Goal: Task Accomplishment & Management: Manage account settings

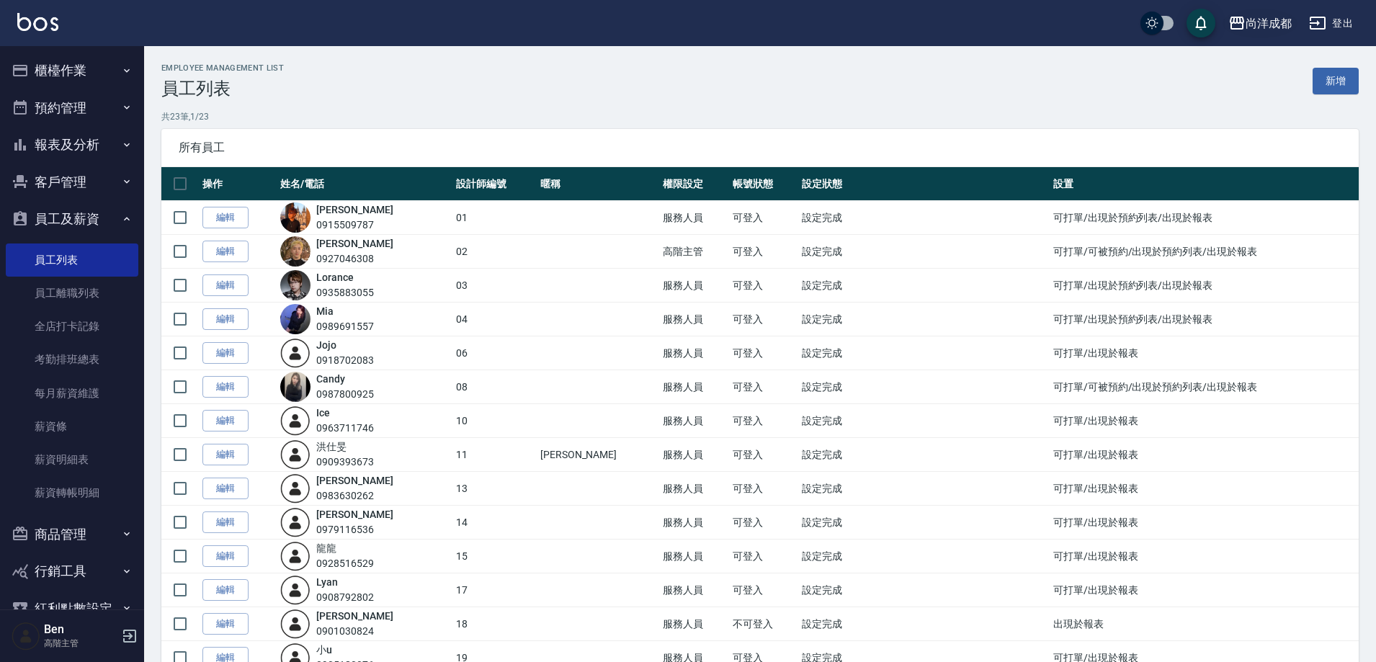
click at [1238, 21] on icon "button" at bounding box center [1237, 23] width 14 height 13
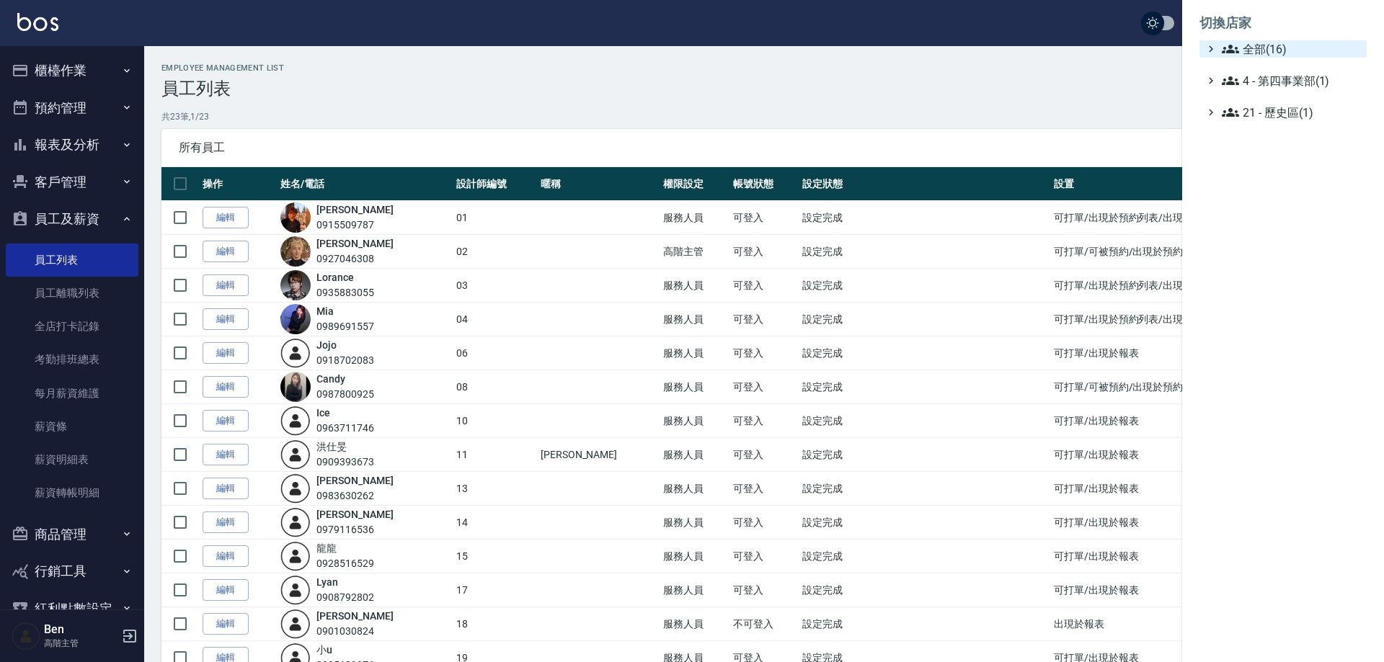
click at [1241, 46] on span "全部(16)" at bounding box center [1290, 48] width 139 height 17
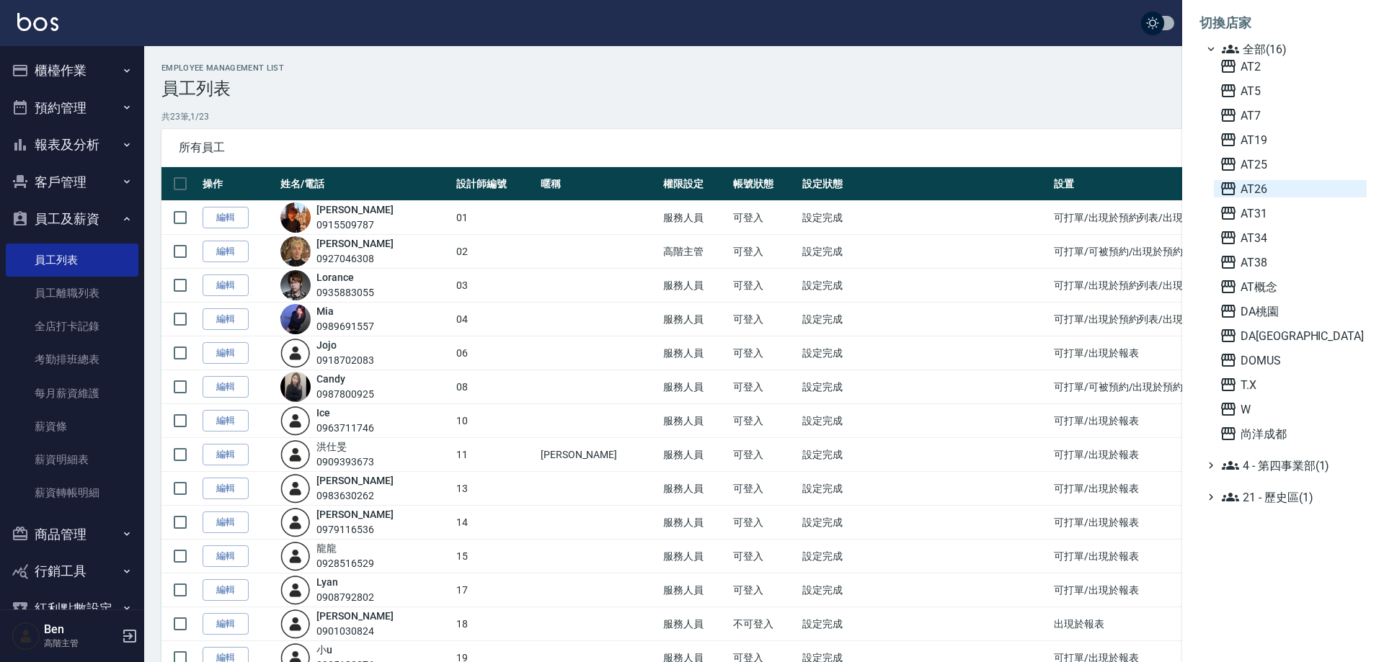
click at [1276, 188] on span "AT26" at bounding box center [1289, 188] width 141 height 17
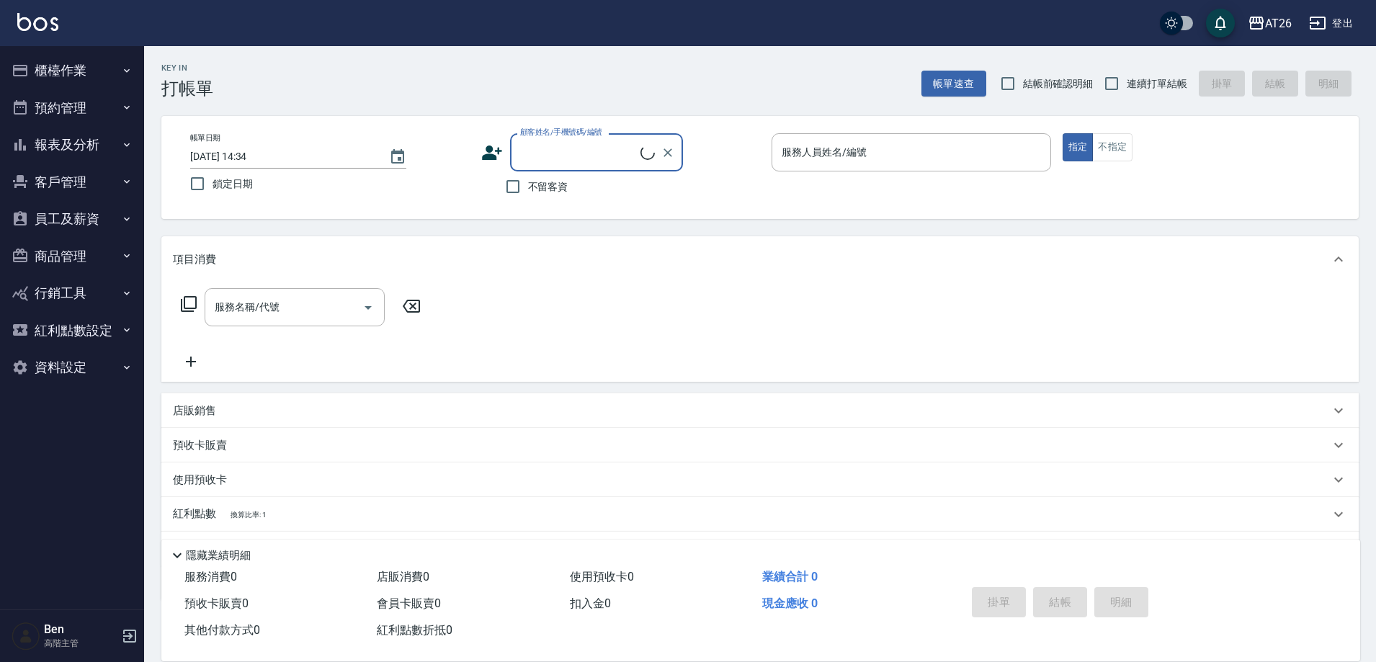
click at [77, 151] on button "報表及分析" at bounding box center [72, 144] width 133 height 37
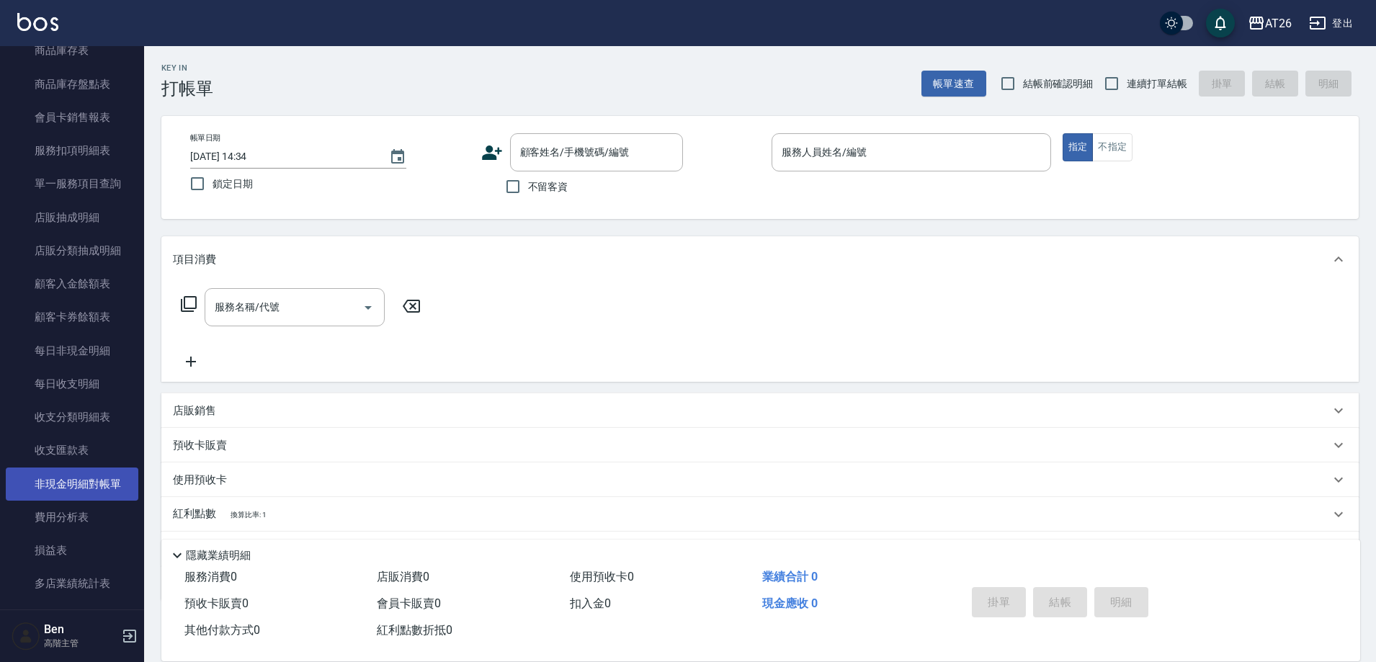
scroll to position [937, 0]
click at [87, 478] on link "費用分析表" at bounding box center [72, 482] width 133 height 33
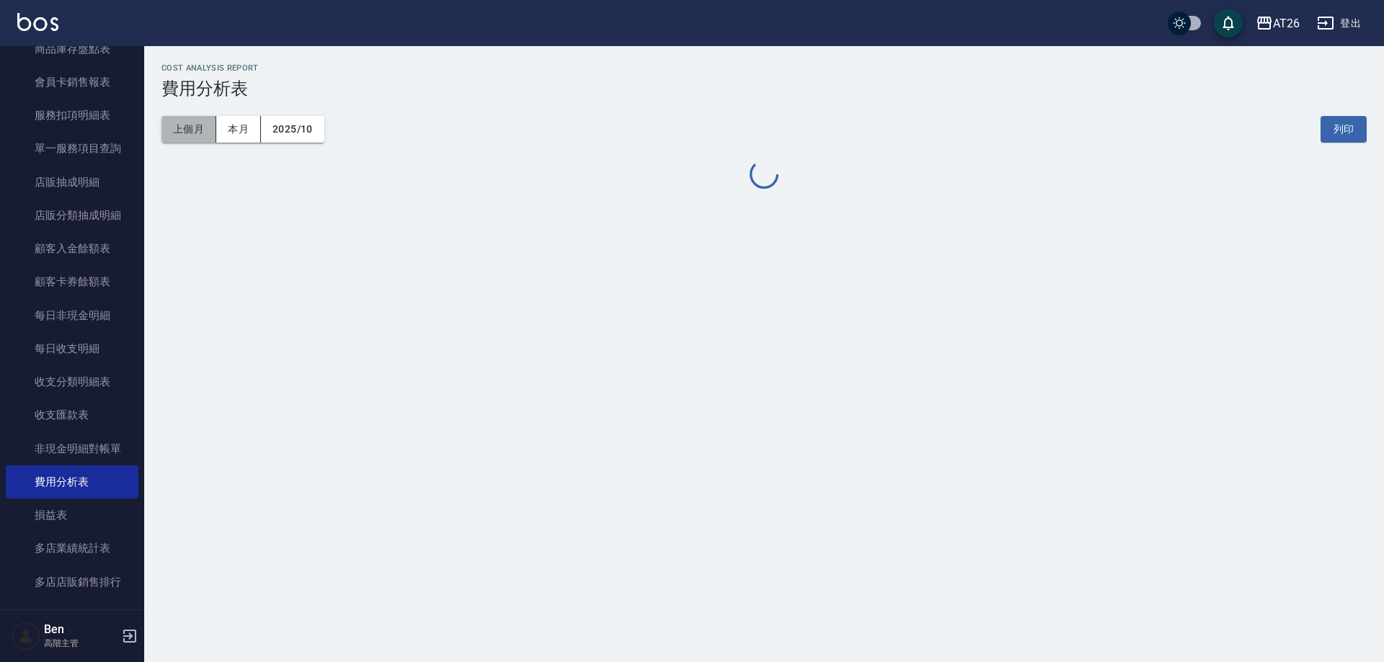
click at [202, 135] on button "上個月" at bounding box center [188, 129] width 55 height 27
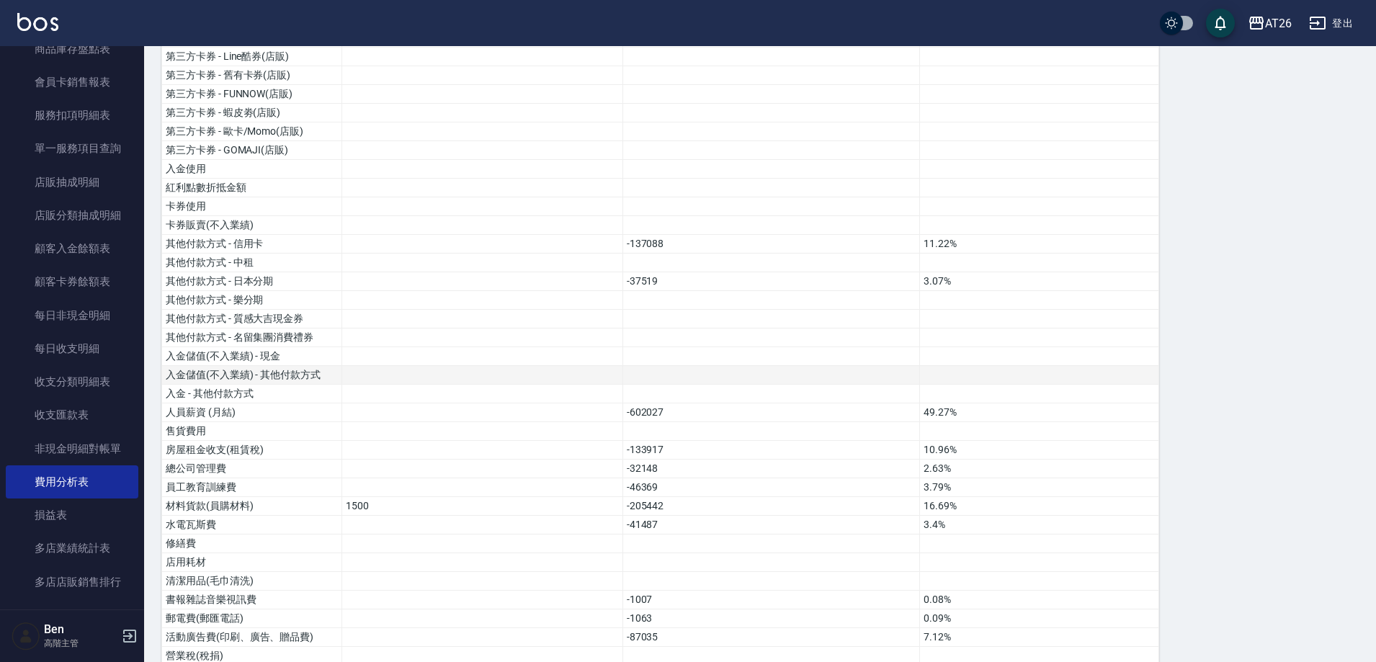
scroll to position [504, 0]
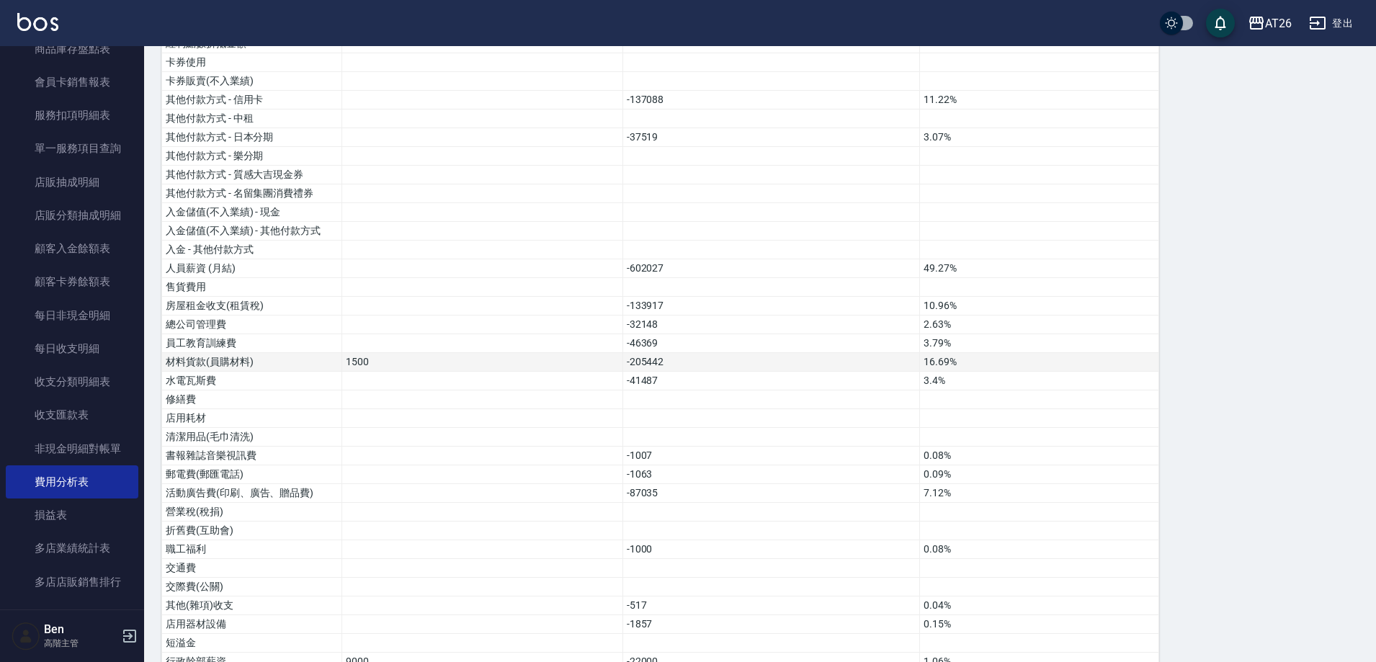
click at [362, 353] on td "1500" at bounding box center [482, 362] width 281 height 19
drag, startPoint x: 374, startPoint y: 346, endPoint x: 316, endPoint y: 346, distance: 57.7
click at [316, 353] on tr "材料貨款(員購材料) 1500 -205442 16.69%" at bounding box center [660, 362] width 997 height 19
drag, startPoint x: 716, startPoint y: 344, endPoint x: 620, endPoint y: 344, distance: 95.1
click at [620, 353] on tr "材料貨款(員購材料) 1500 -205442 16.69%" at bounding box center [660, 362] width 997 height 19
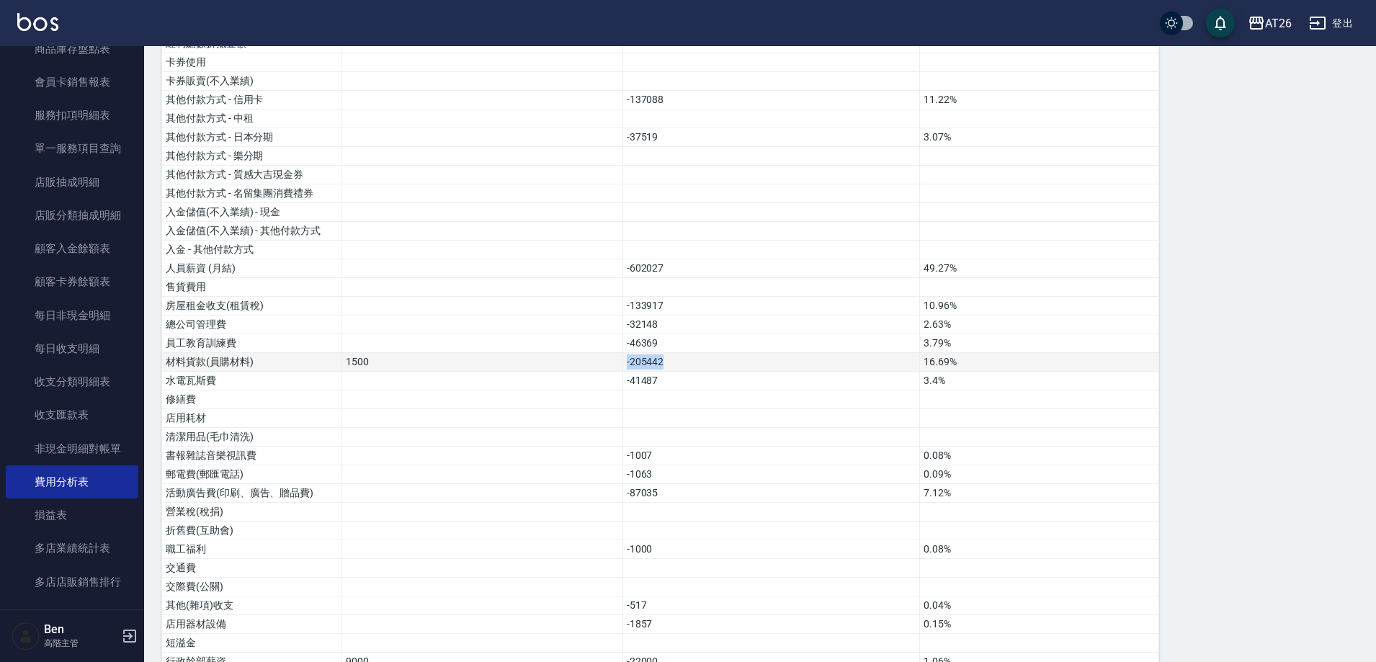
click at [698, 353] on td "-205442" at bounding box center [772, 362] width 298 height 19
drag, startPoint x: 698, startPoint y: 341, endPoint x: 632, endPoint y: 347, distance: 65.8
click at [632, 353] on td "-205442" at bounding box center [772, 362] width 298 height 19
drag, startPoint x: 389, startPoint y: 349, endPoint x: 323, endPoint y: 349, distance: 66.3
click at [323, 353] on tr "材料貨款(員購材料) 1500 -205442 16.69%" at bounding box center [660, 362] width 997 height 19
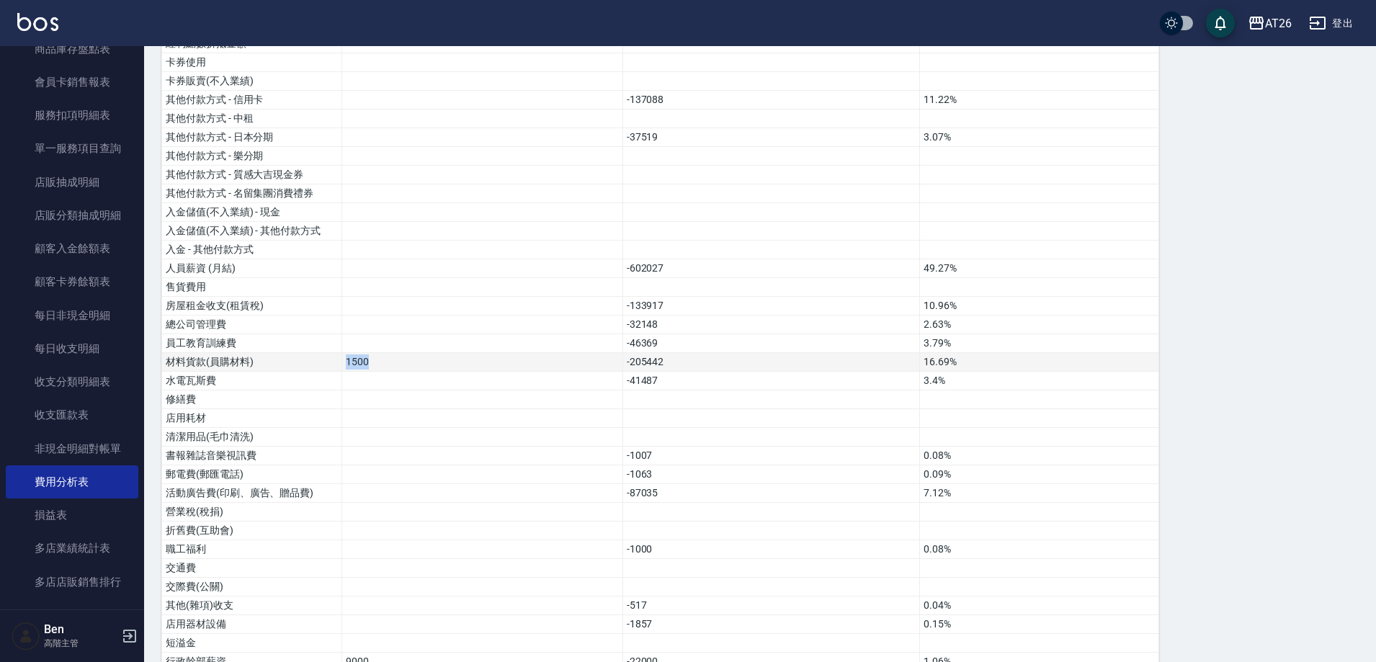
scroll to position [0, 0]
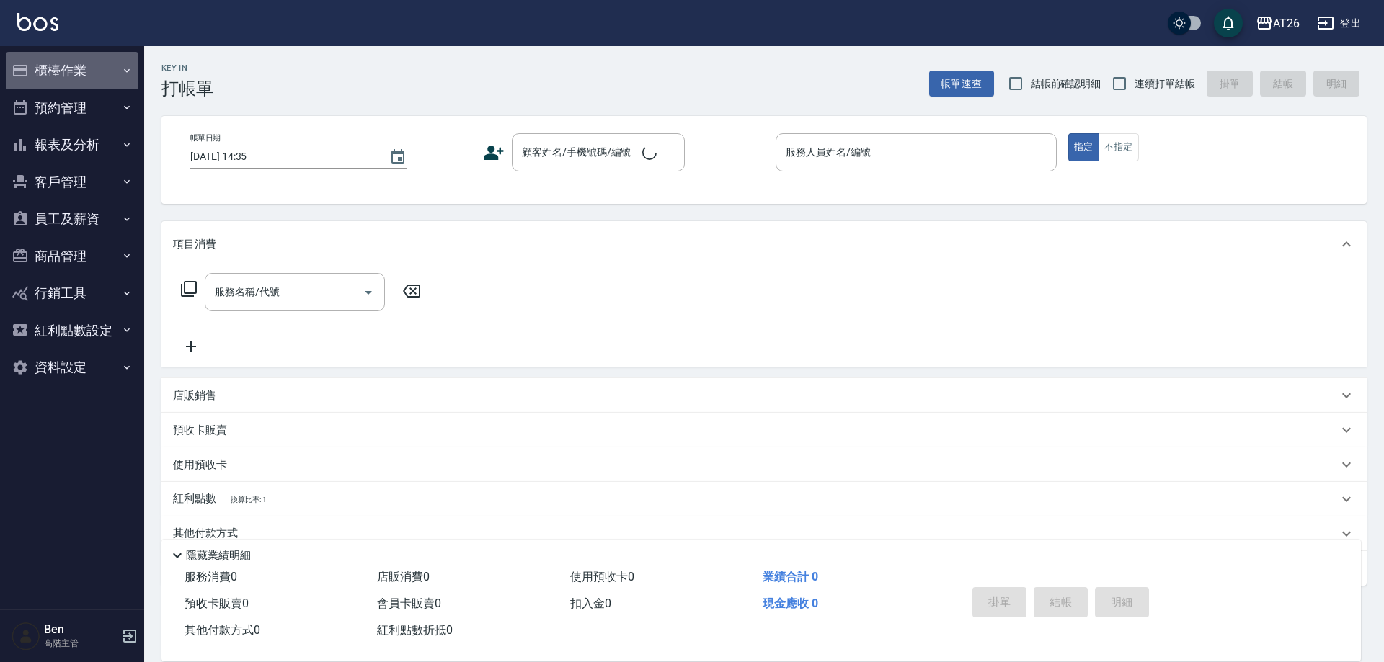
click at [105, 81] on button "櫃檯作業" at bounding box center [72, 70] width 133 height 37
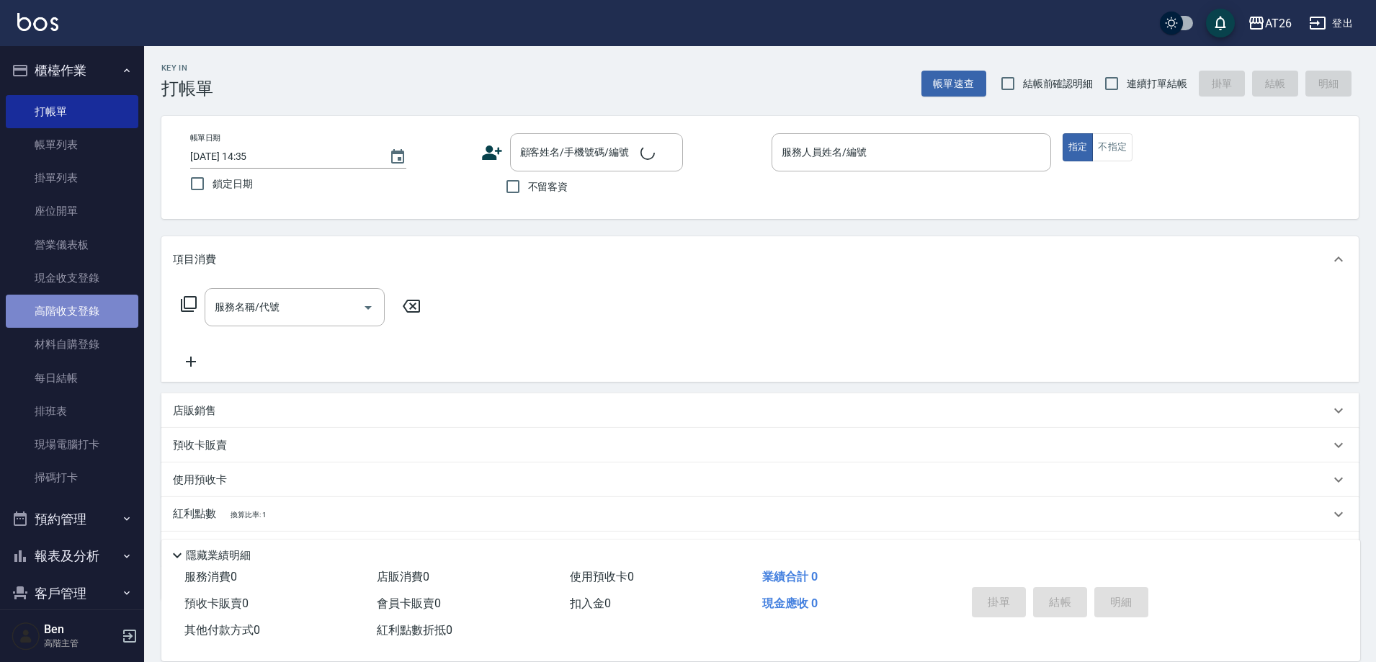
click at [85, 313] on link "高階收支登錄" at bounding box center [72, 311] width 133 height 33
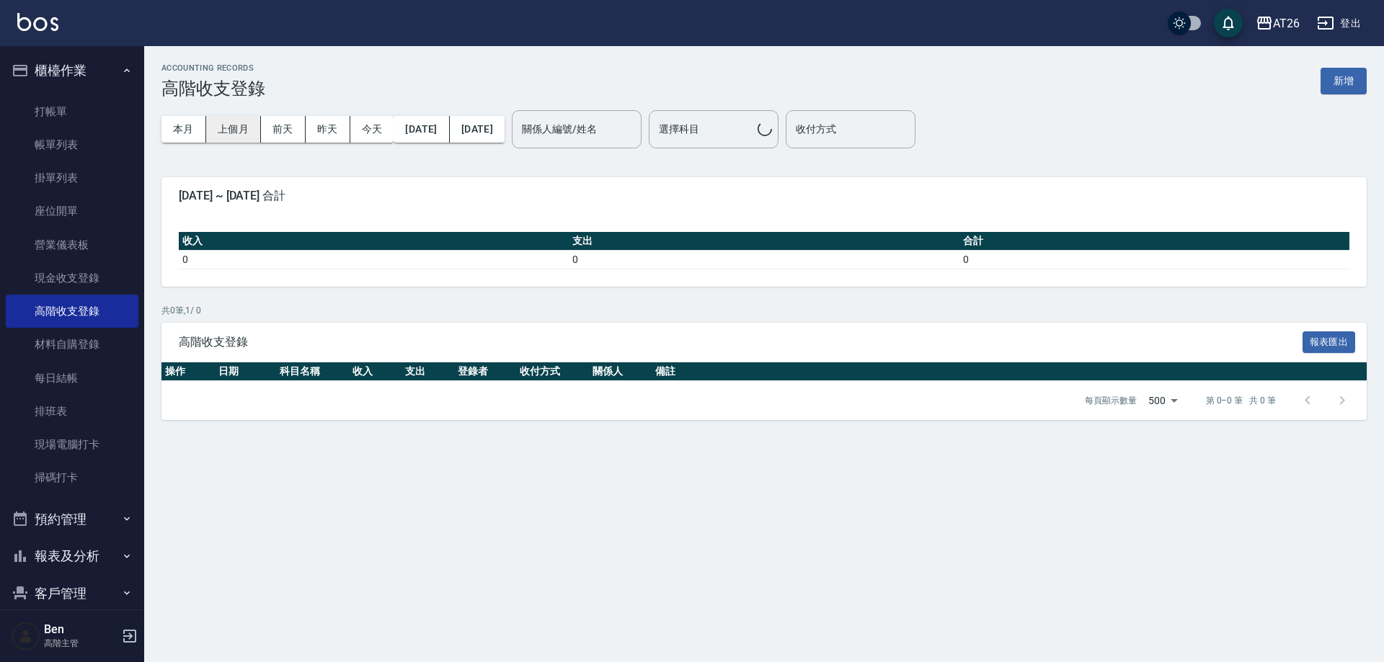
click at [230, 129] on button "上個月" at bounding box center [233, 129] width 55 height 27
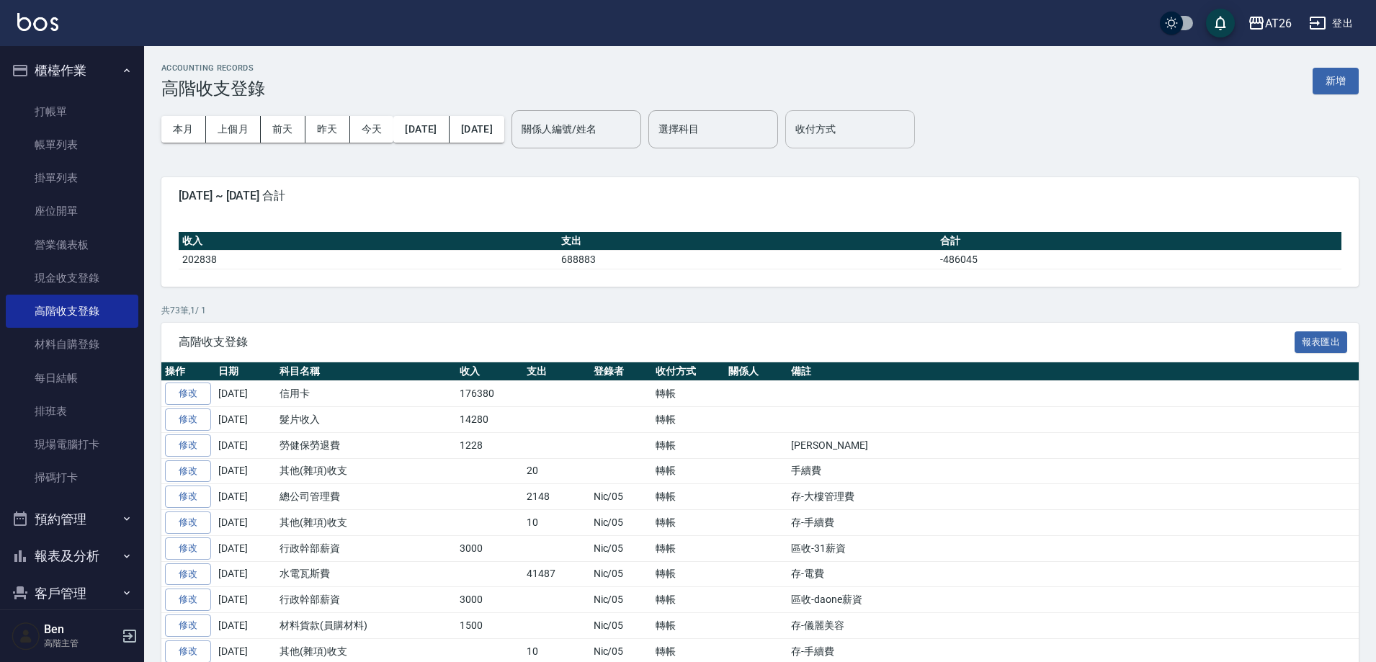
click at [856, 132] on input "收付方式" at bounding box center [850, 129] width 117 height 25
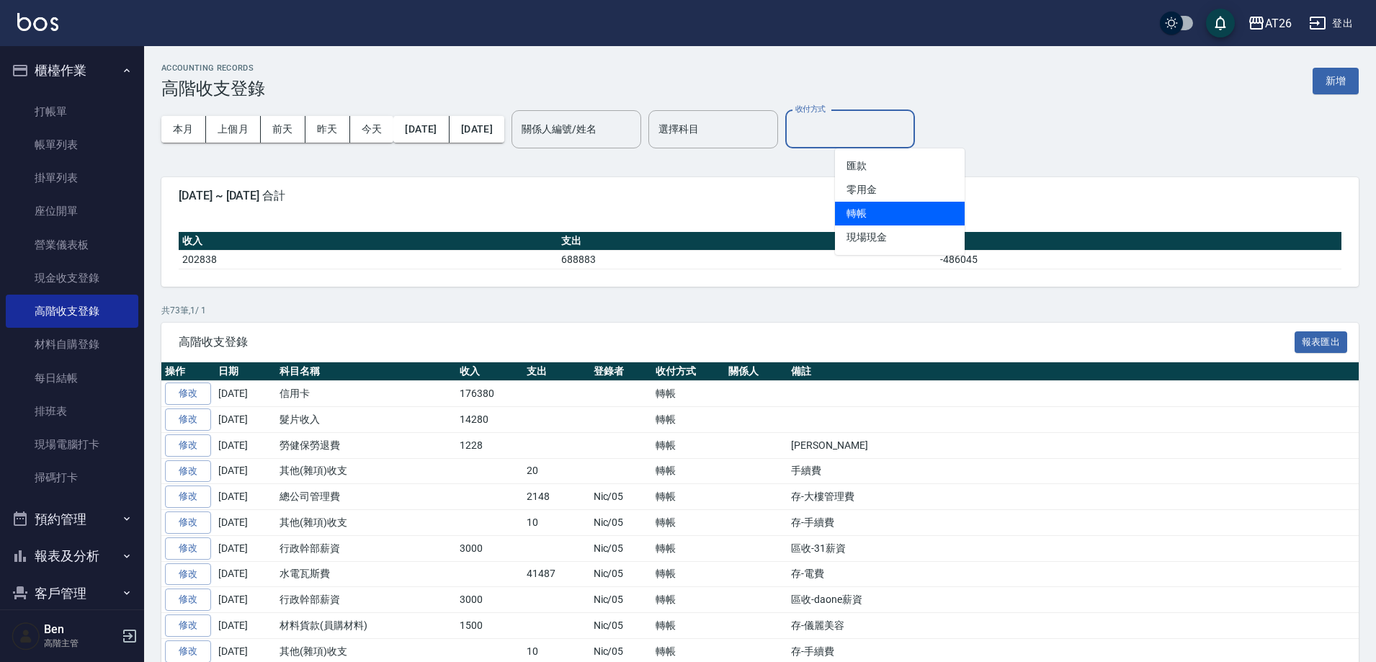
click at [888, 204] on li "轉帳" at bounding box center [900, 214] width 130 height 24
type input "轉帳"
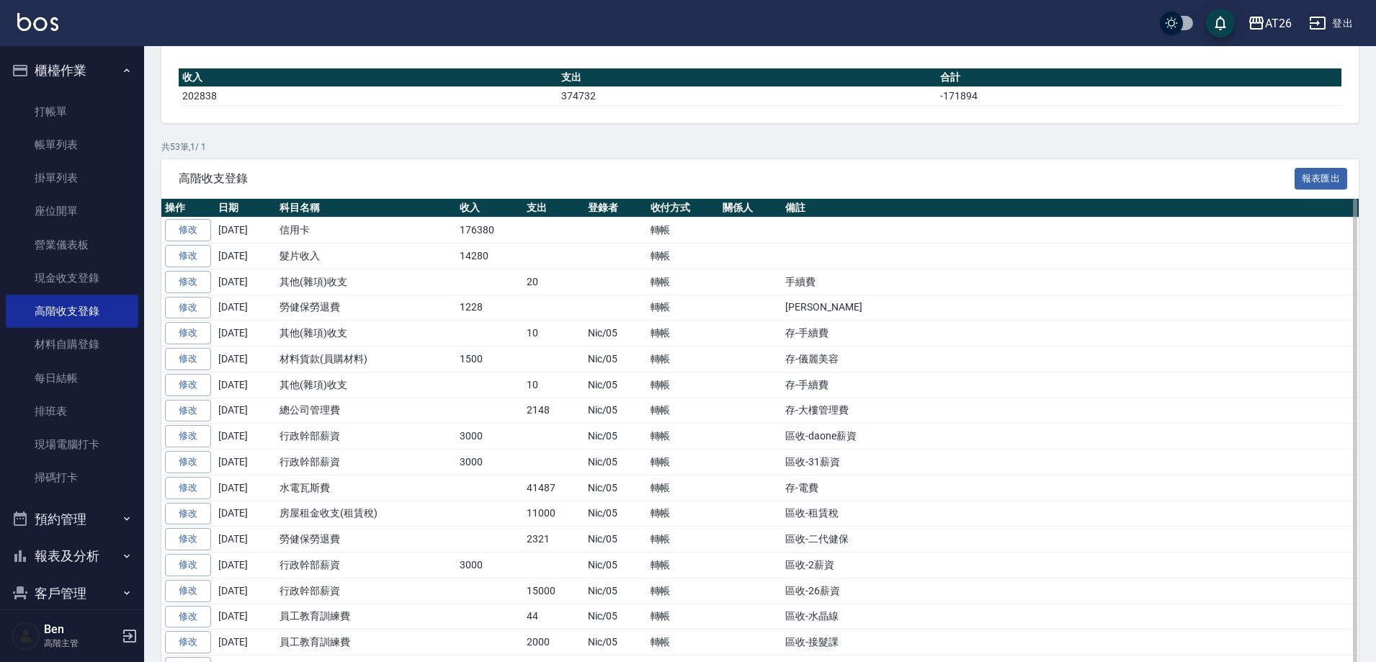
scroll to position [144, 0]
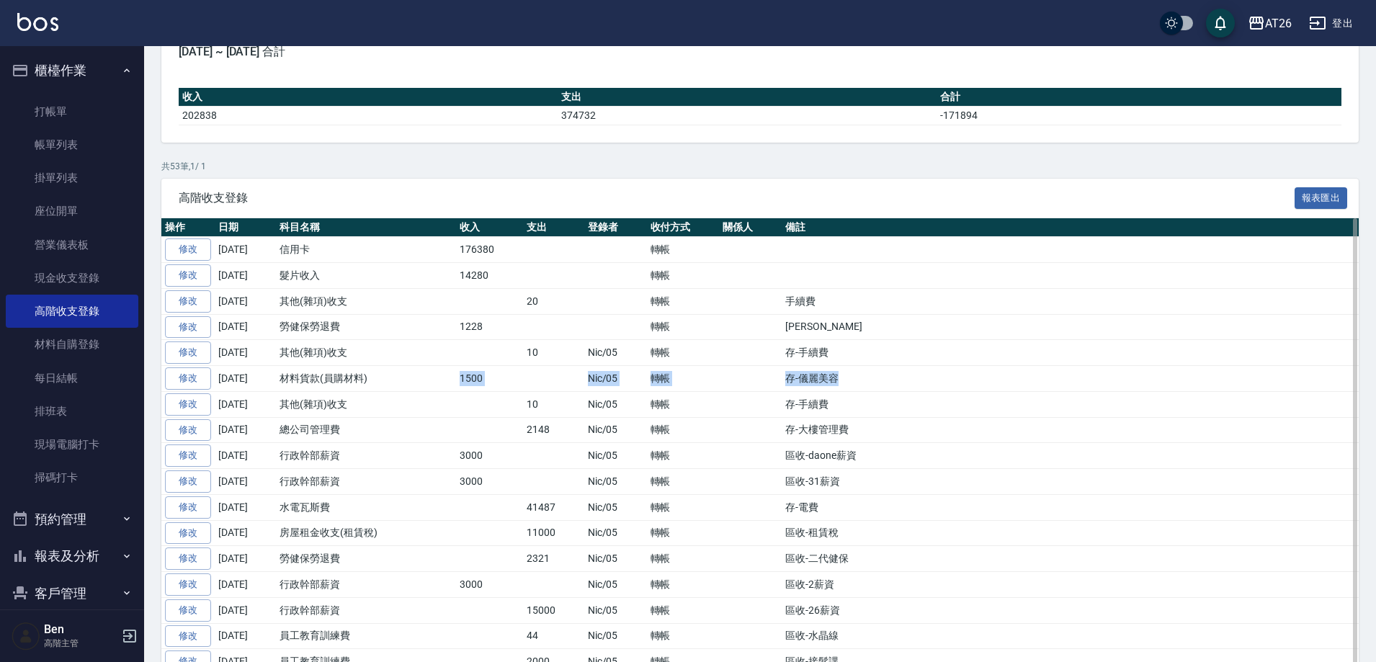
drag, startPoint x: 912, startPoint y: 374, endPoint x: 419, endPoint y: 386, distance: 493.1
click at [419, 386] on tr "修改 2025-09-30 材料貨款(員購材料) 1500 Nic/05 轉帳 存-儀麗美容" at bounding box center [760, 379] width 1198 height 26
click at [924, 386] on td "存-儀麗美容" at bounding box center [1070, 379] width 577 height 26
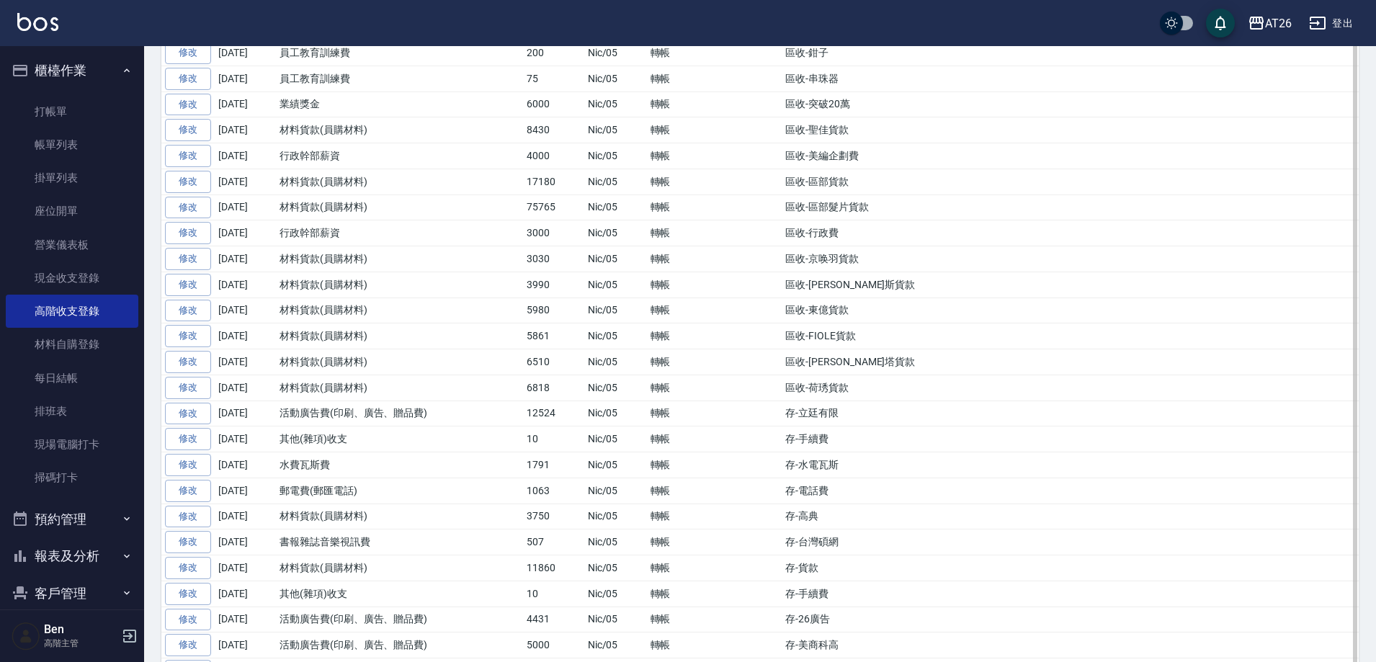
scroll to position [793, 0]
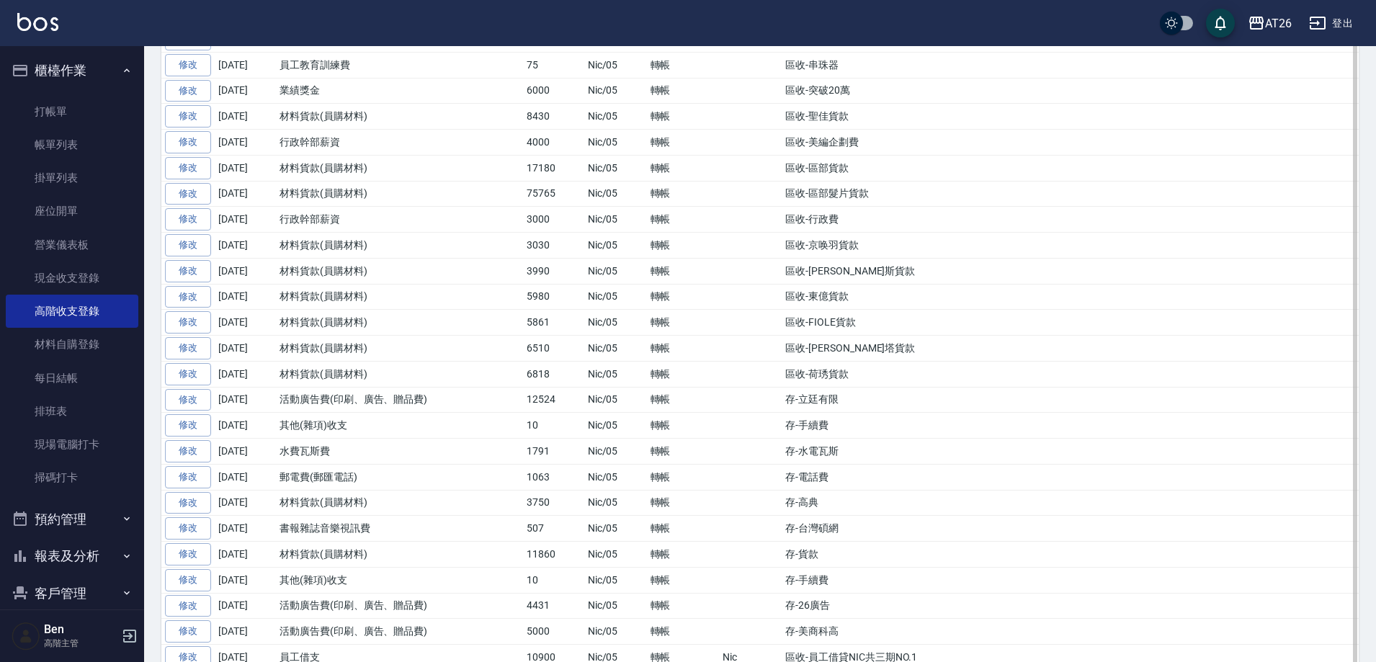
drag, startPoint x: 899, startPoint y: 184, endPoint x: 277, endPoint y: 169, distance: 622.1
click at [277, 169] on tbody "修改 2025-09-30 信用卡 176380 轉帳 修改 2025-09-30 髮片收入 14280 轉帳 修改 2025-09-30 其他(雜項)收支 …" at bounding box center [760, 272] width 1198 height 1366
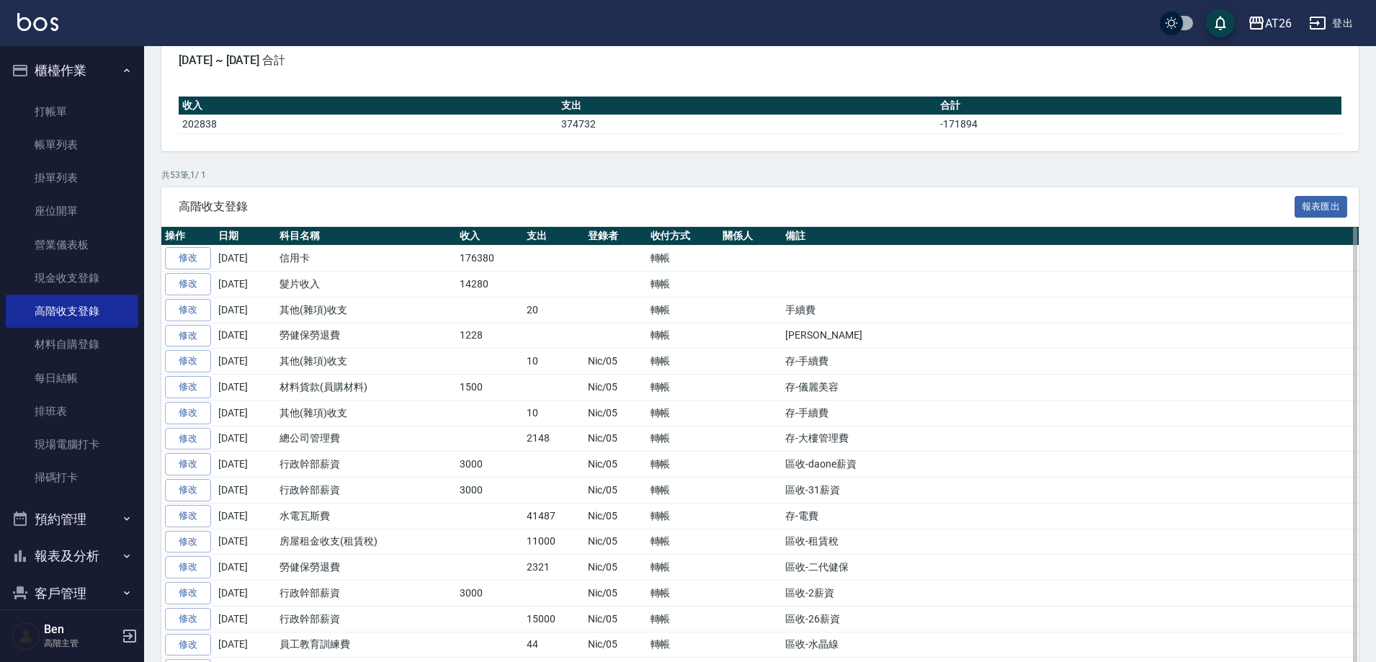
scroll to position [0, 0]
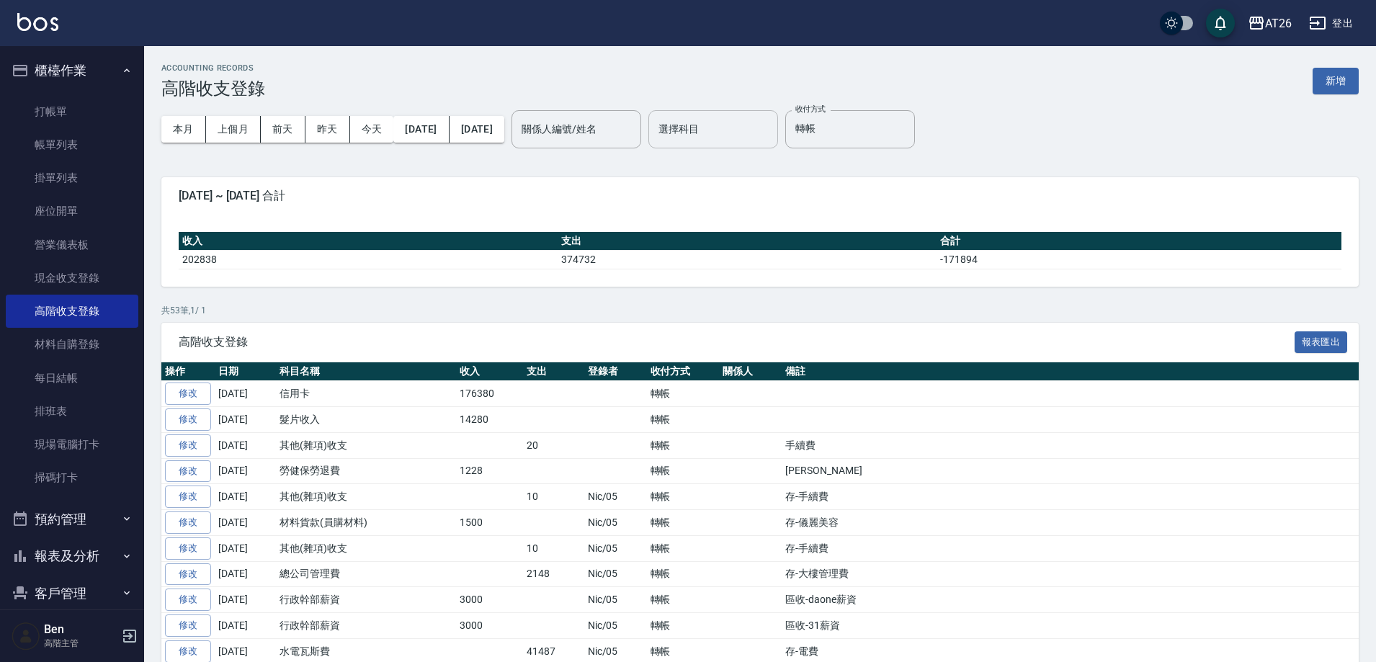
click at [754, 137] on input "選擇科目" at bounding box center [713, 129] width 117 height 25
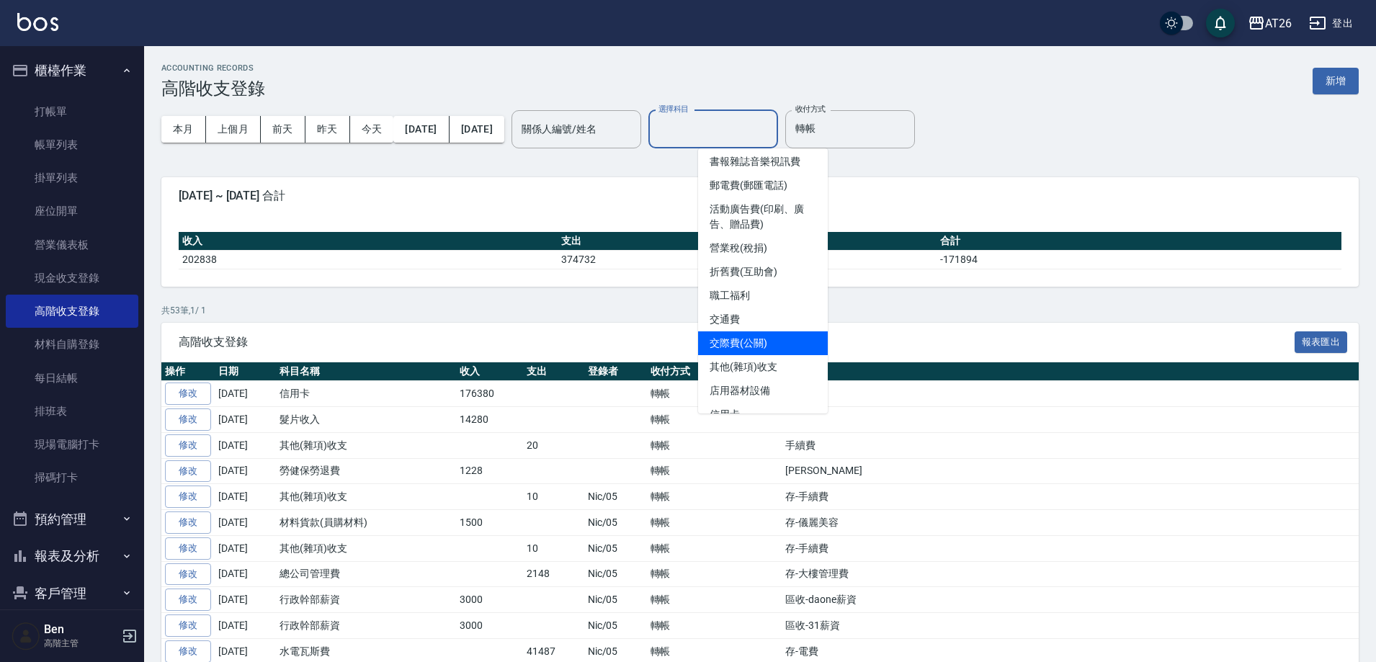
scroll to position [504, 0]
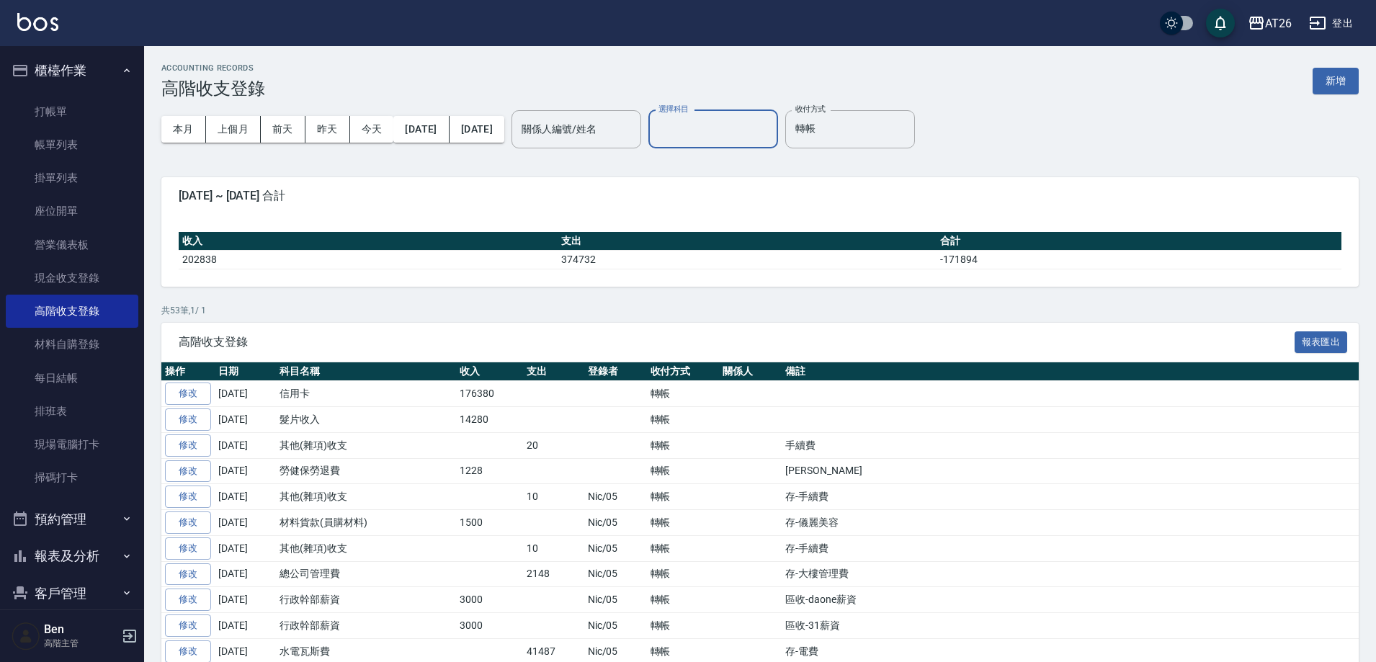
click at [772, 126] on input "選擇科目" at bounding box center [713, 129] width 117 height 25
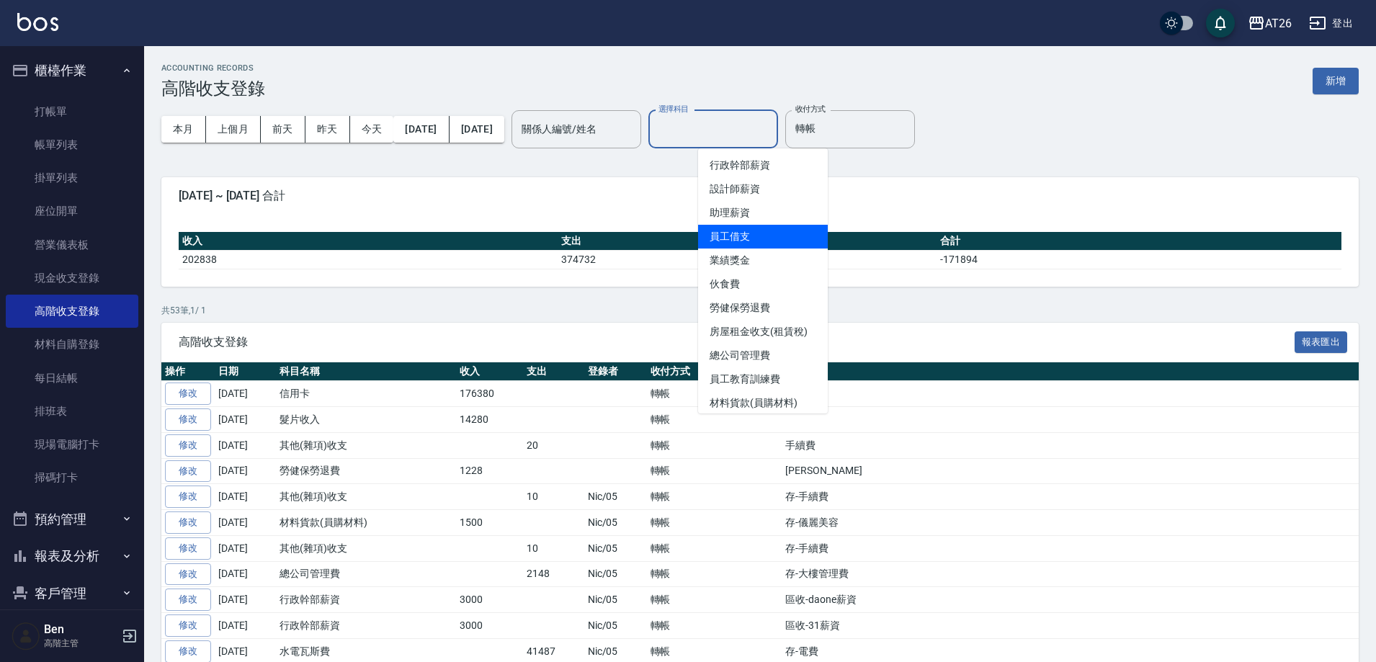
scroll to position [144, 0]
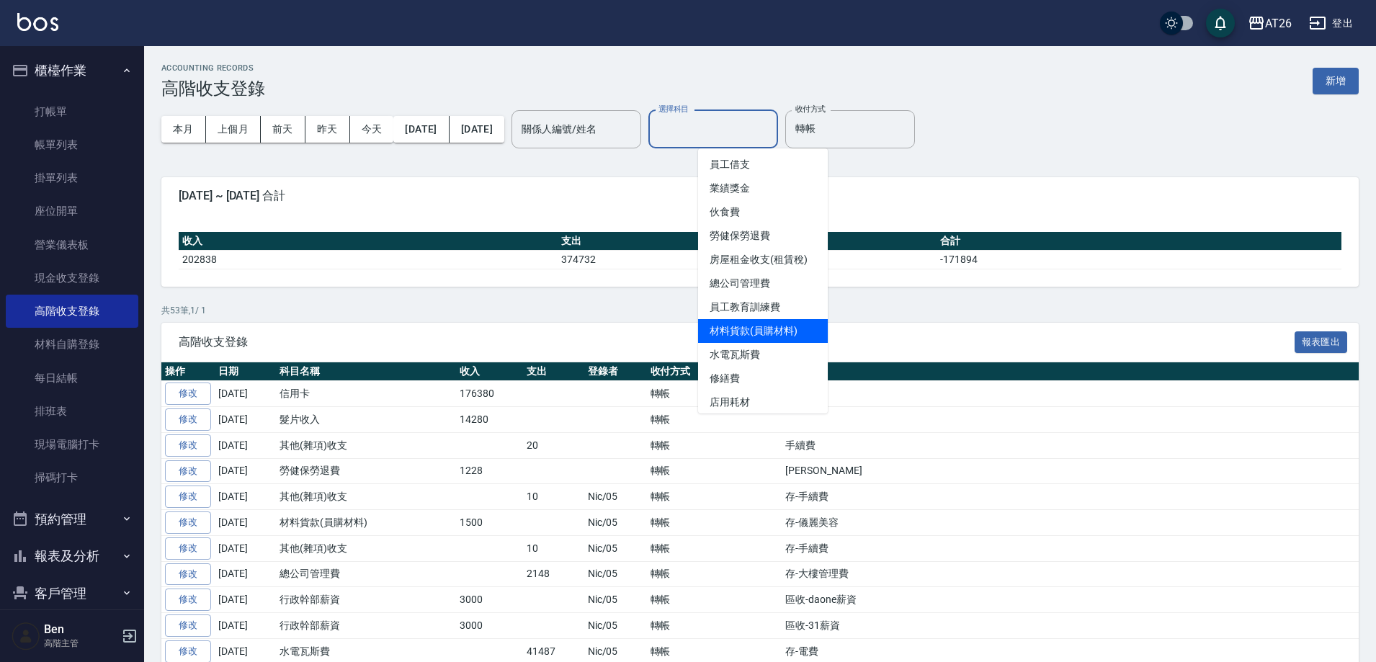
click at [771, 321] on li "材料貨款(員購材料)" at bounding box center [763, 331] width 130 height 24
type input "材料貨款(員購材料)"
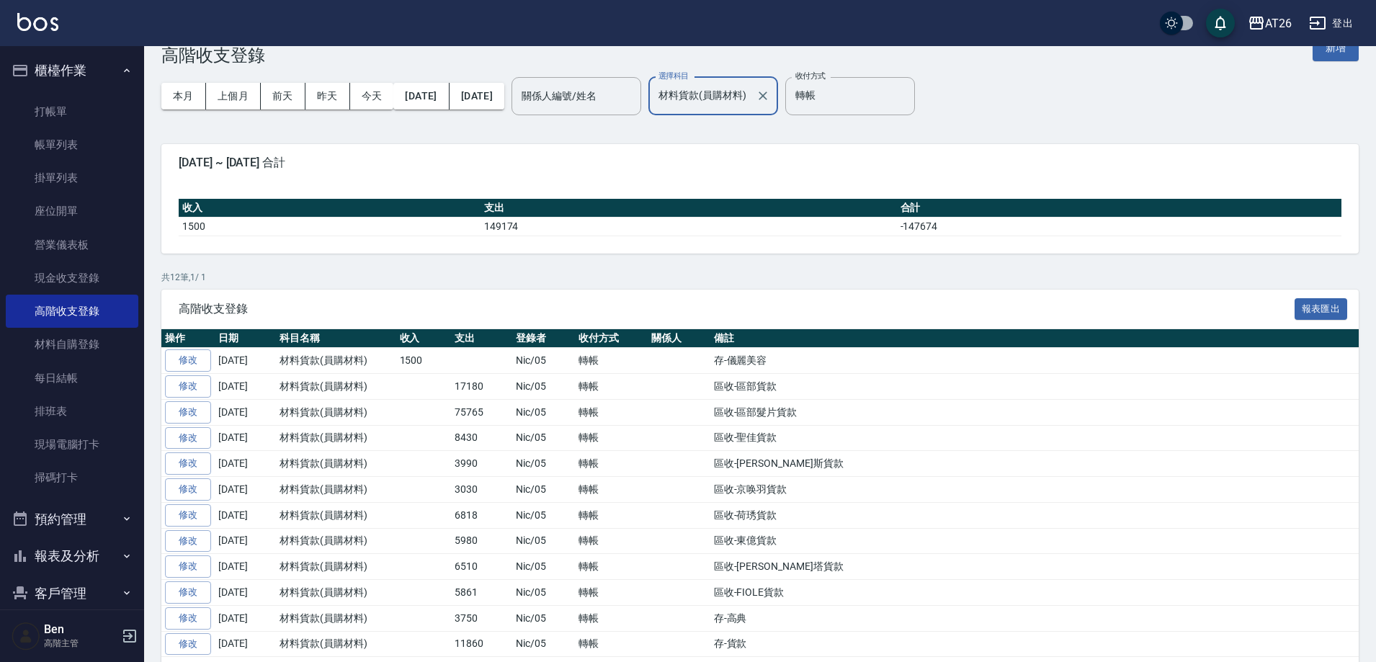
scroll to position [84, 0]
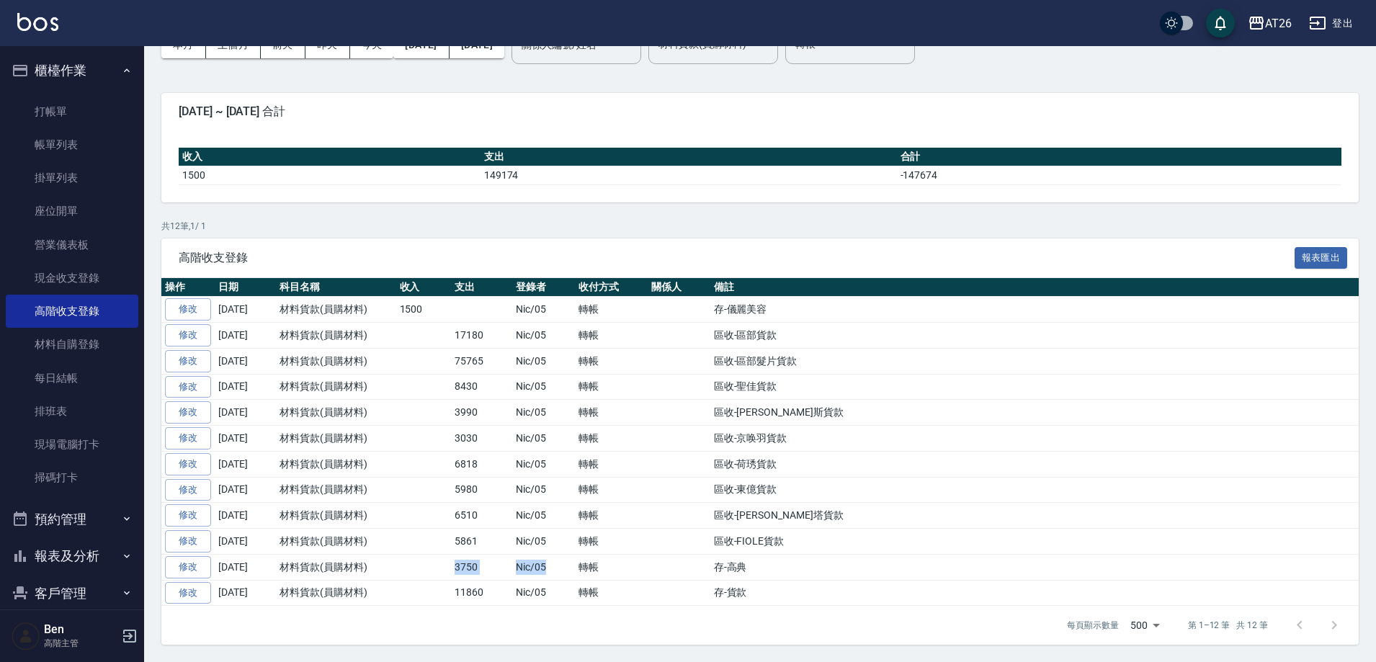
drag, startPoint x: 436, startPoint y: 568, endPoint x: 561, endPoint y: 568, distance: 124.7
click at [561, 568] on tr "修改 2025-09-30 材料貨款(員購材料) 3750 Nic/05 轉帳 存-高典" at bounding box center [760, 567] width 1198 height 26
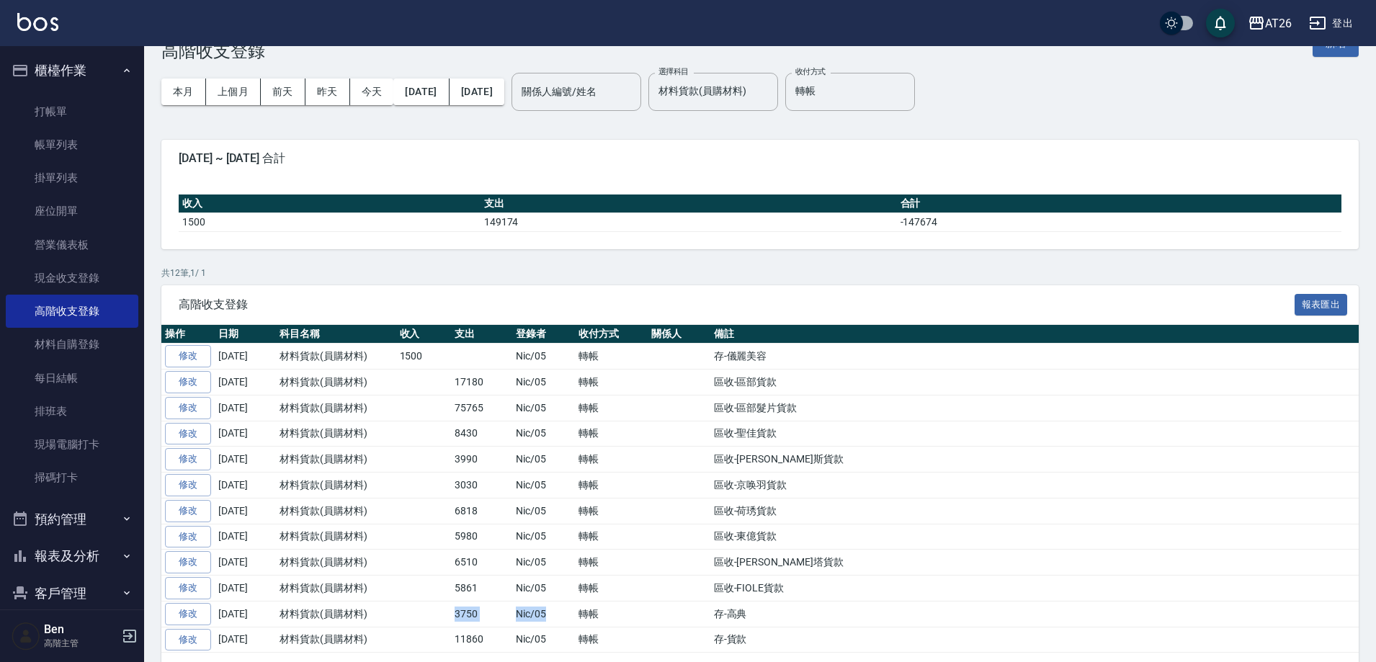
scroll to position [12, 0]
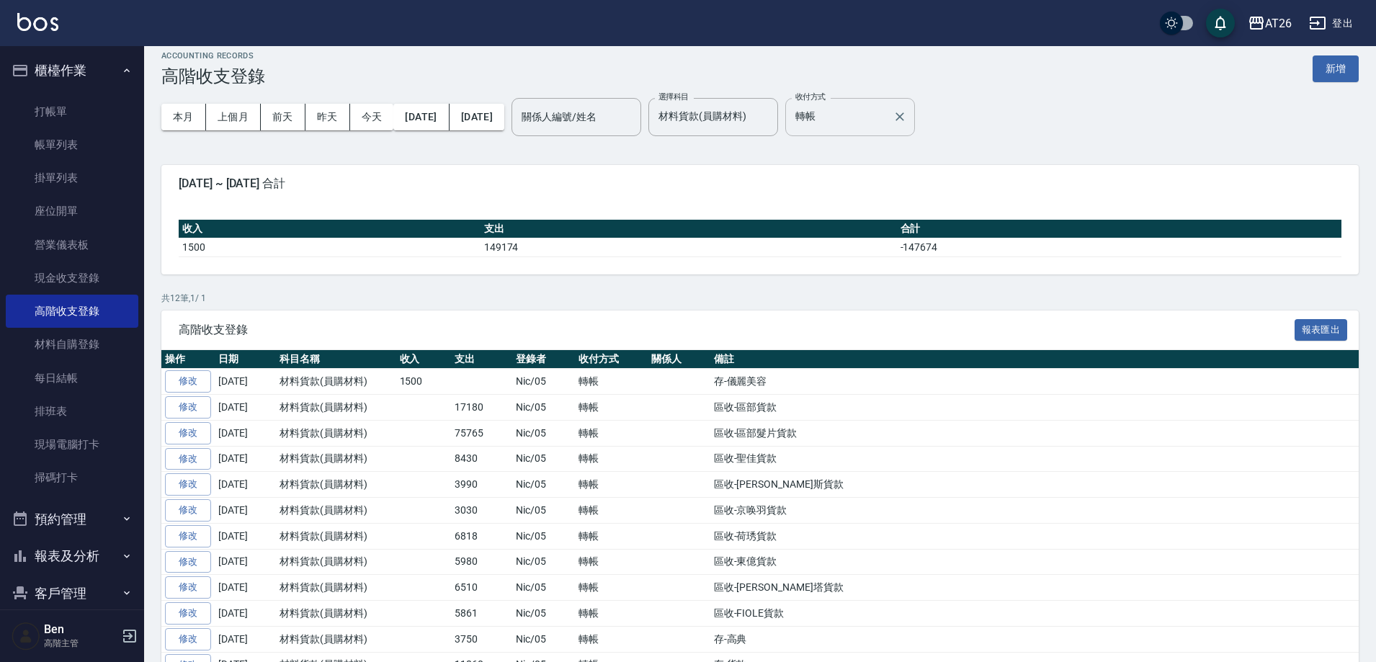
click at [871, 116] on input "轉帳" at bounding box center [839, 116] width 95 height 25
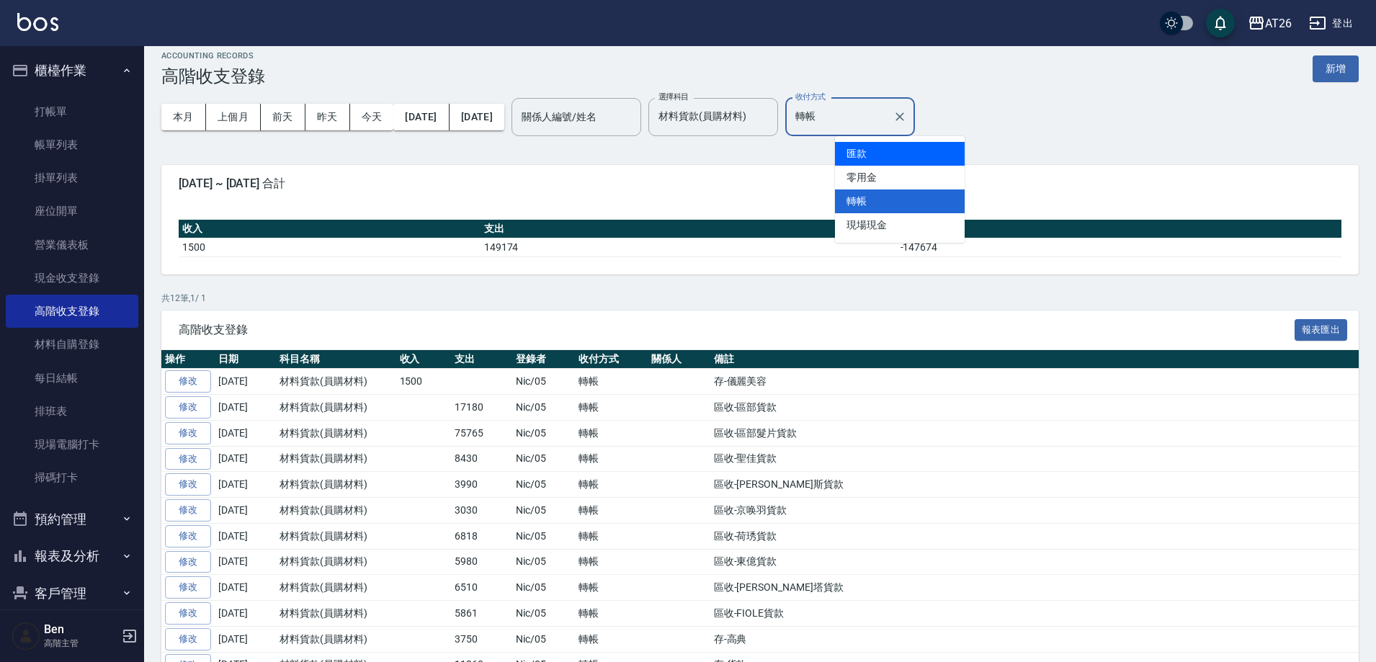
click at [916, 153] on li "匯款" at bounding box center [900, 154] width 130 height 24
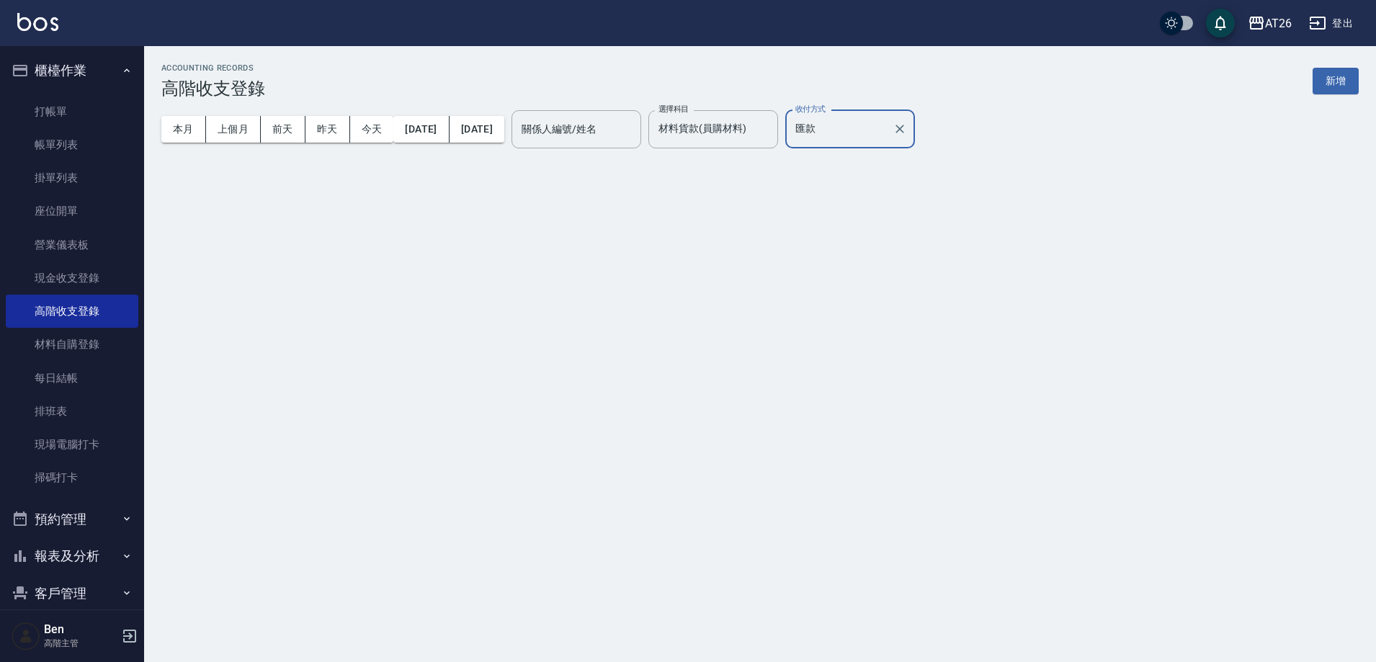
scroll to position [0, 0]
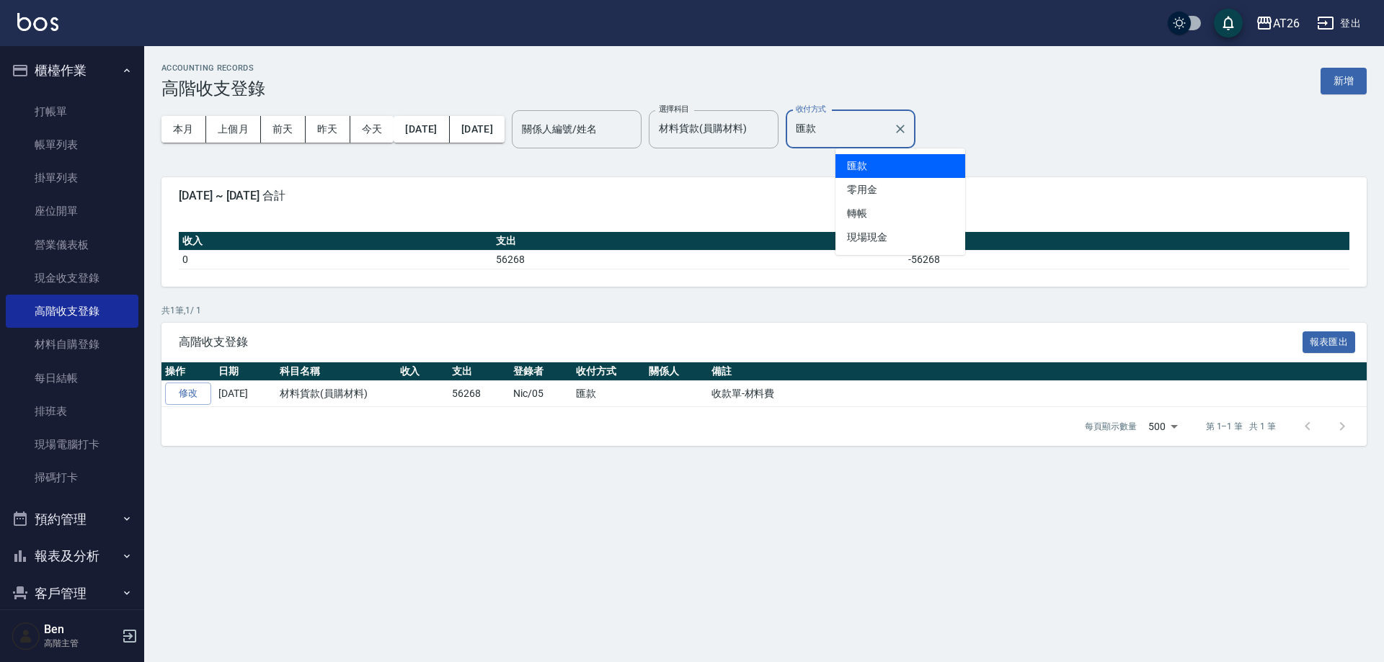
click at [887, 121] on input "匯款" at bounding box center [839, 129] width 95 height 25
click at [899, 184] on li "零用金" at bounding box center [900, 190] width 130 height 24
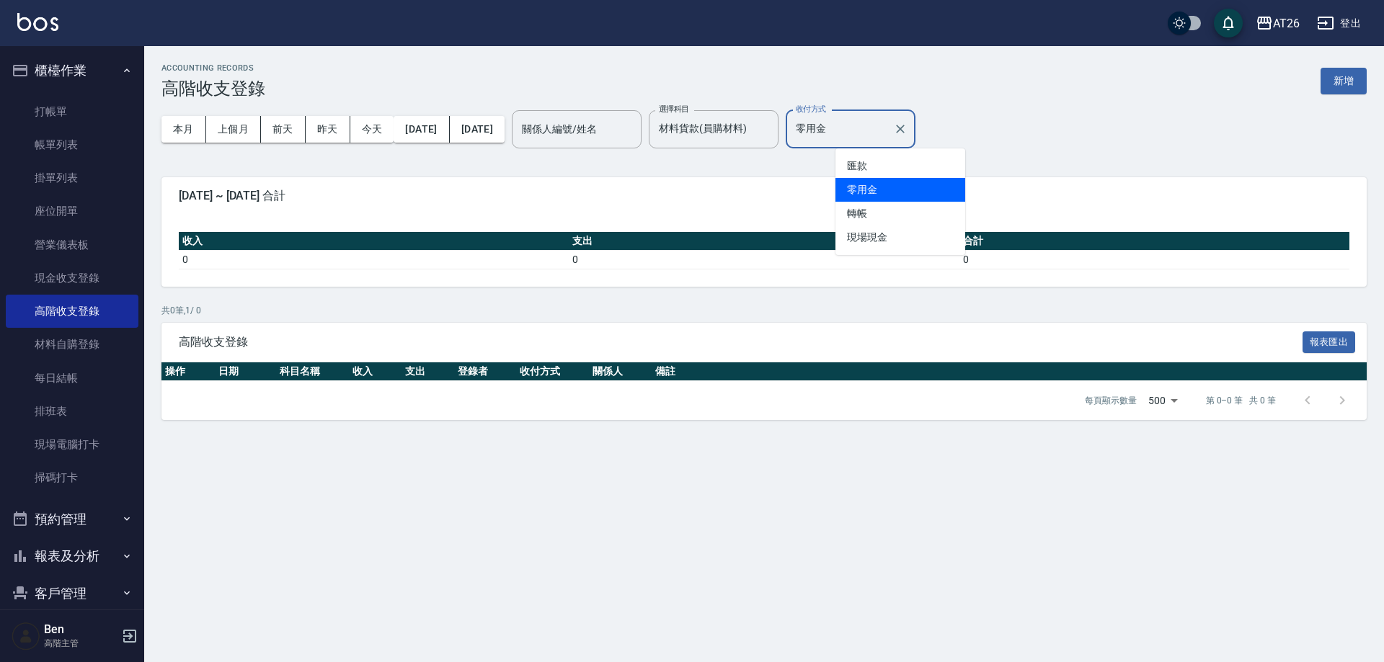
click at [887, 137] on input "零用金" at bounding box center [839, 129] width 95 height 25
click at [896, 222] on li "轉帳" at bounding box center [900, 214] width 130 height 24
type input "轉帳"
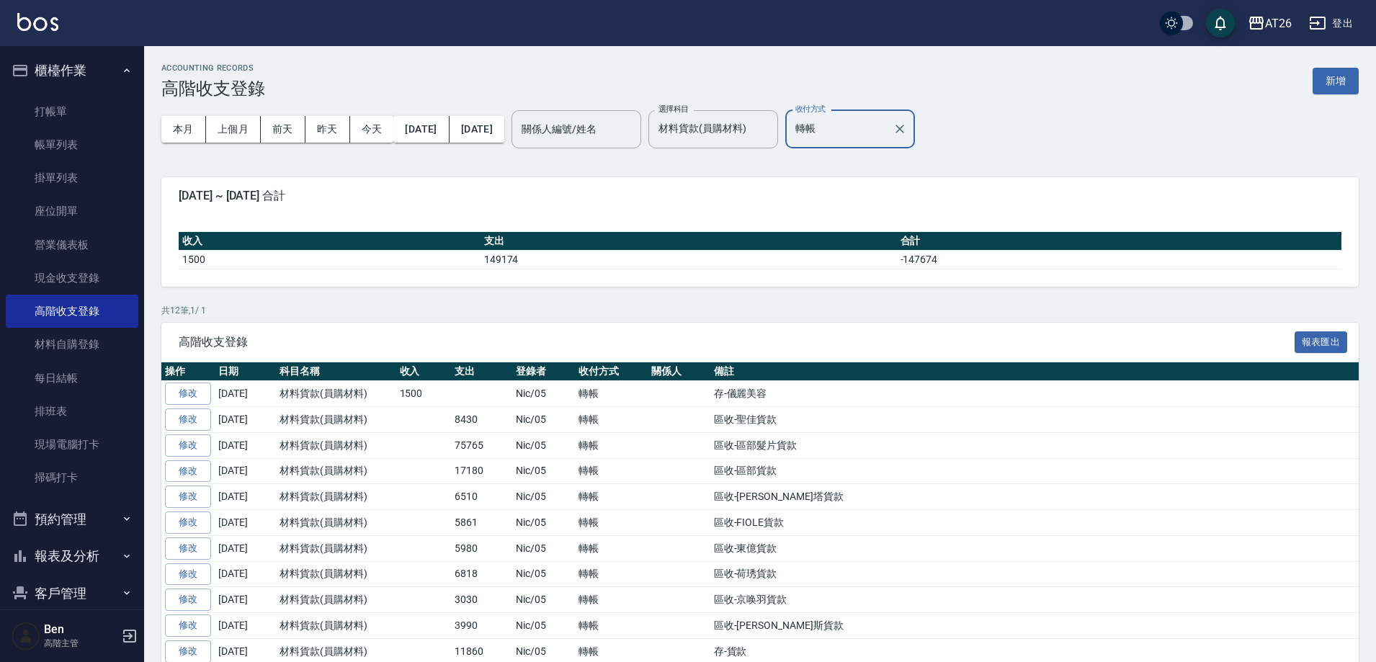
click at [884, 125] on input "轉帳" at bounding box center [839, 129] width 95 height 25
click at [814, 575] on td "區收-荷琇貨款" at bounding box center [1035, 574] width 649 height 26
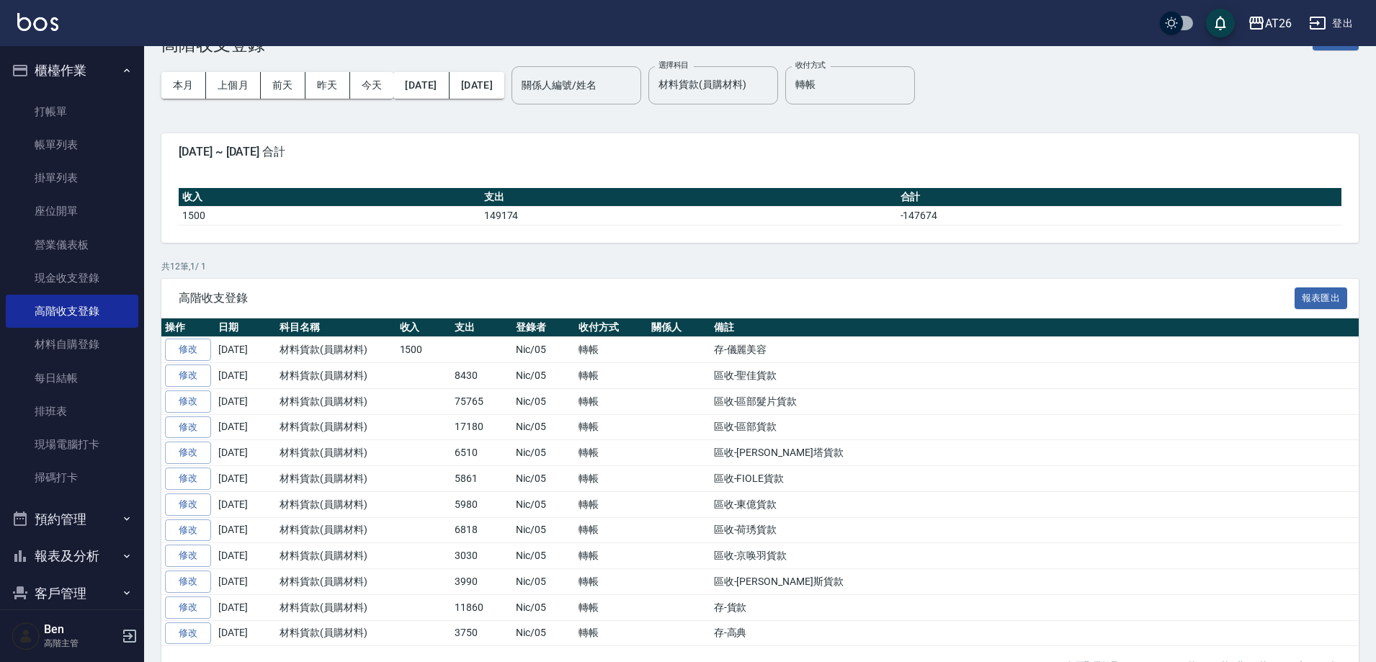
scroll to position [84, 0]
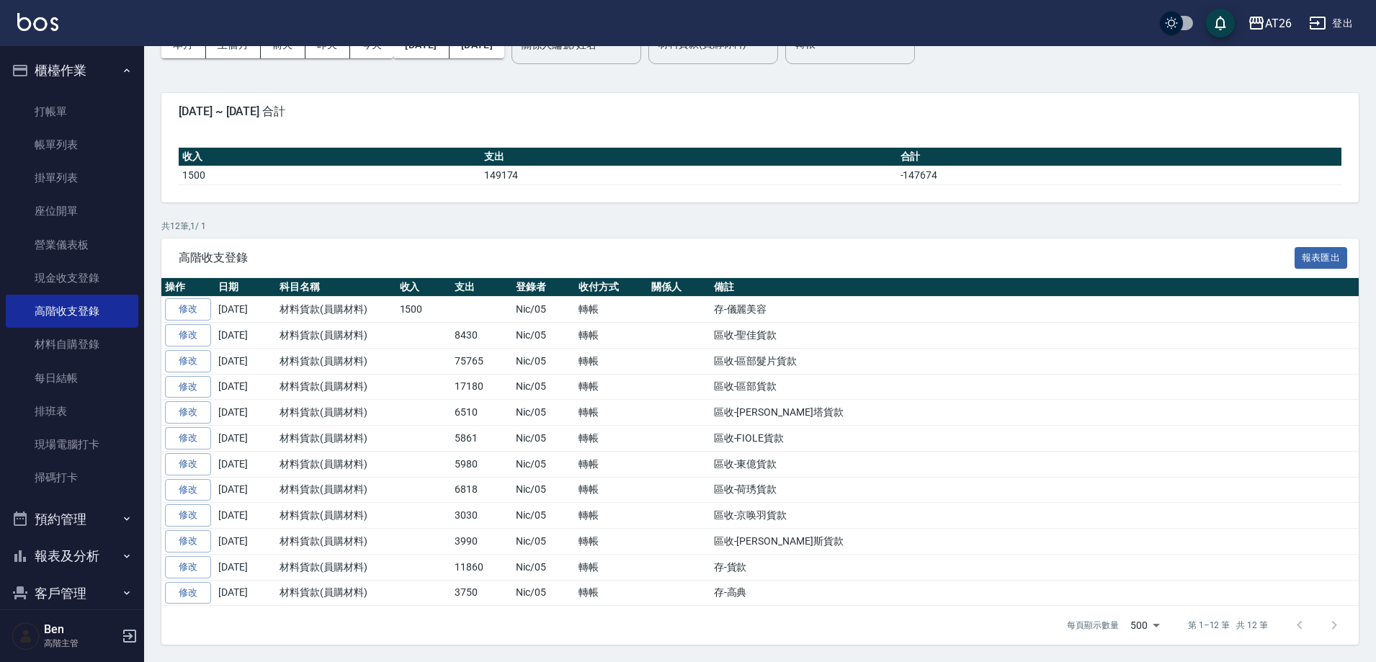
drag, startPoint x: 242, startPoint y: 355, endPoint x: 873, endPoint y: 351, distance: 631.3
click at [873, 351] on tr "修改 2025-09-30 材料貨款(員購材料) 75765 Nic/05 轉帳 區收-區部髮片貨款" at bounding box center [760, 361] width 1198 height 26
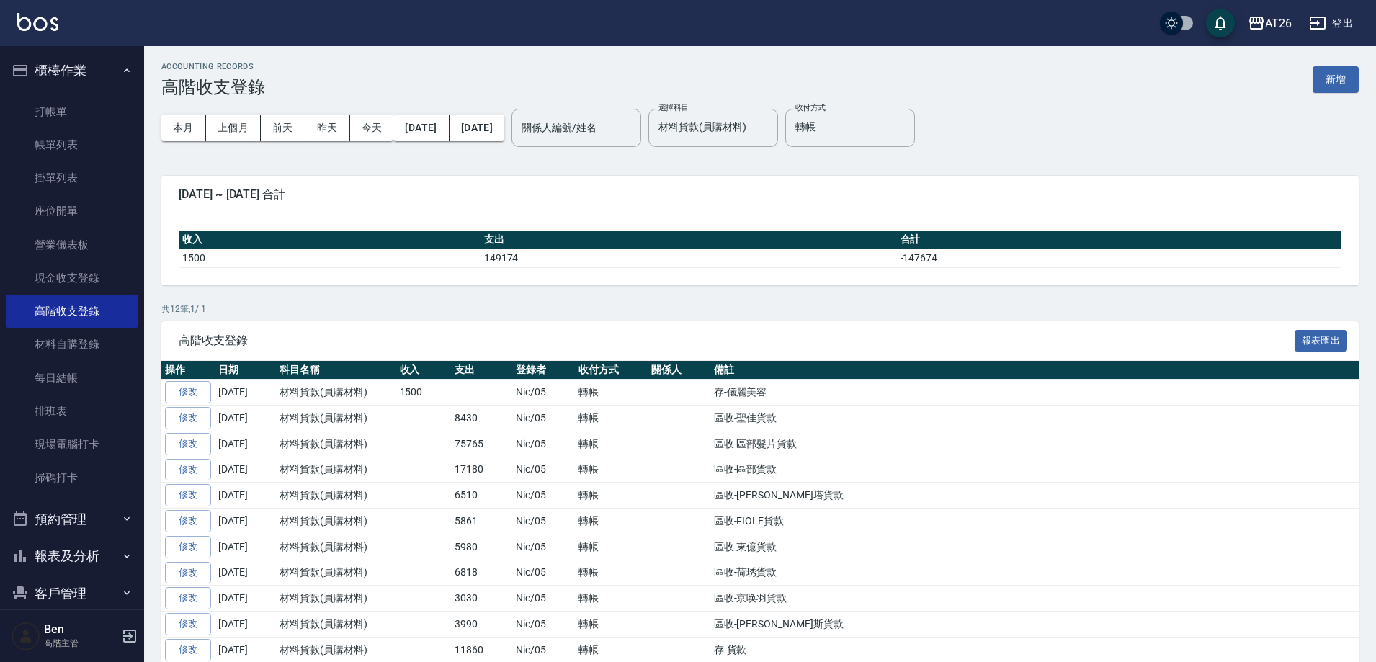
scroll to position [0, 0]
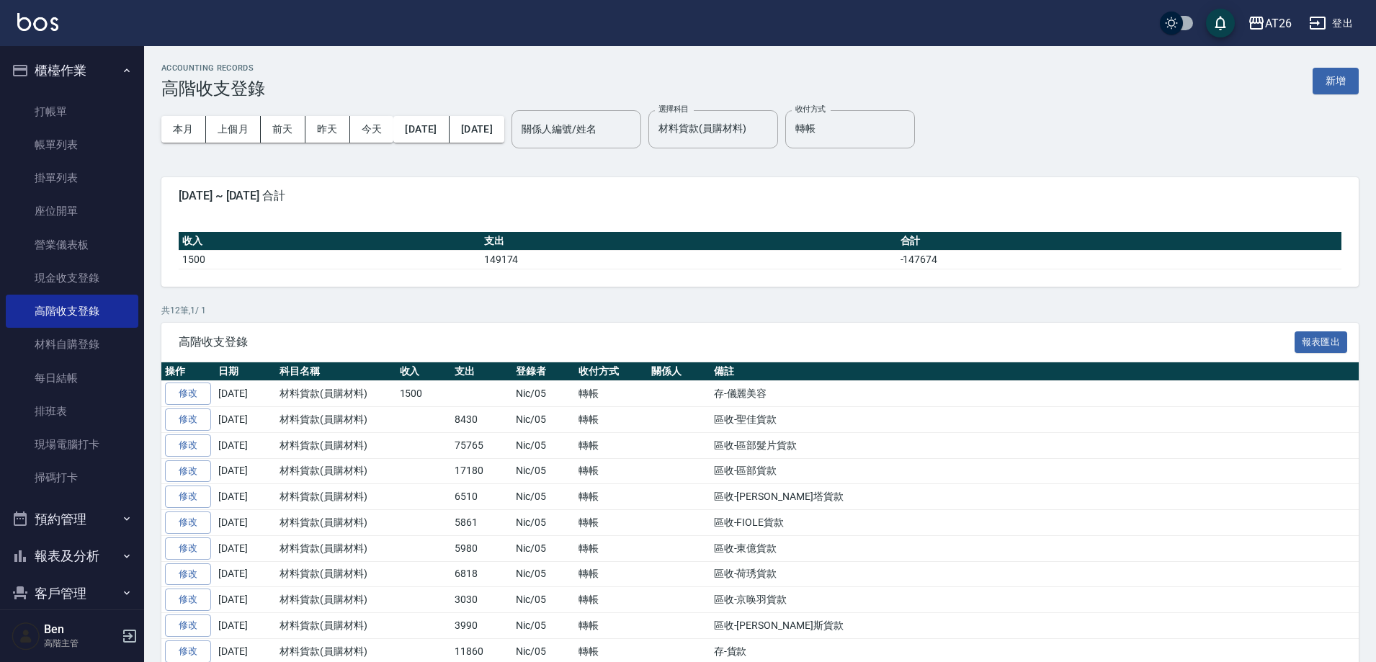
click at [430, 467] on td at bounding box center [423, 471] width 55 height 26
drag, startPoint x: 433, startPoint y: 436, endPoint x: 861, endPoint y: 436, distance: 428.1
click at [861, 436] on tr "修改 2025-09-30 材料貨款(員購材料) 75765 Nic/05 轉帳 區收-區部髮片貨款" at bounding box center [760, 445] width 1198 height 26
click at [910, 471] on td "區收-區部貨款" at bounding box center [1035, 471] width 649 height 26
drag, startPoint x: 446, startPoint y: 447, endPoint x: 497, endPoint y: 447, distance: 51.2
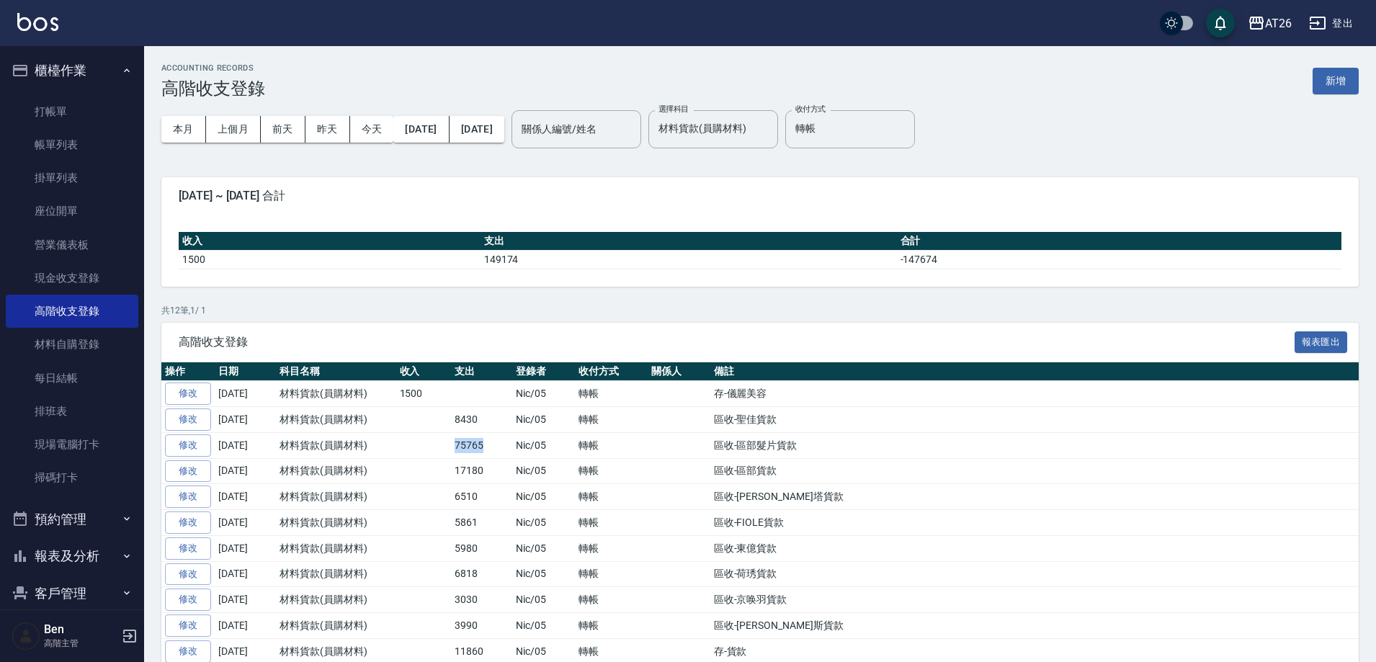
click at [497, 447] on tr "修改 2025-09-30 材料貨款(員購材料) 75765 Nic/05 轉帳 區收-區部髮片貨款" at bounding box center [760, 445] width 1198 height 26
click at [690, 477] on td at bounding box center [679, 471] width 63 height 26
